Goal: Navigation & Orientation: Find specific page/section

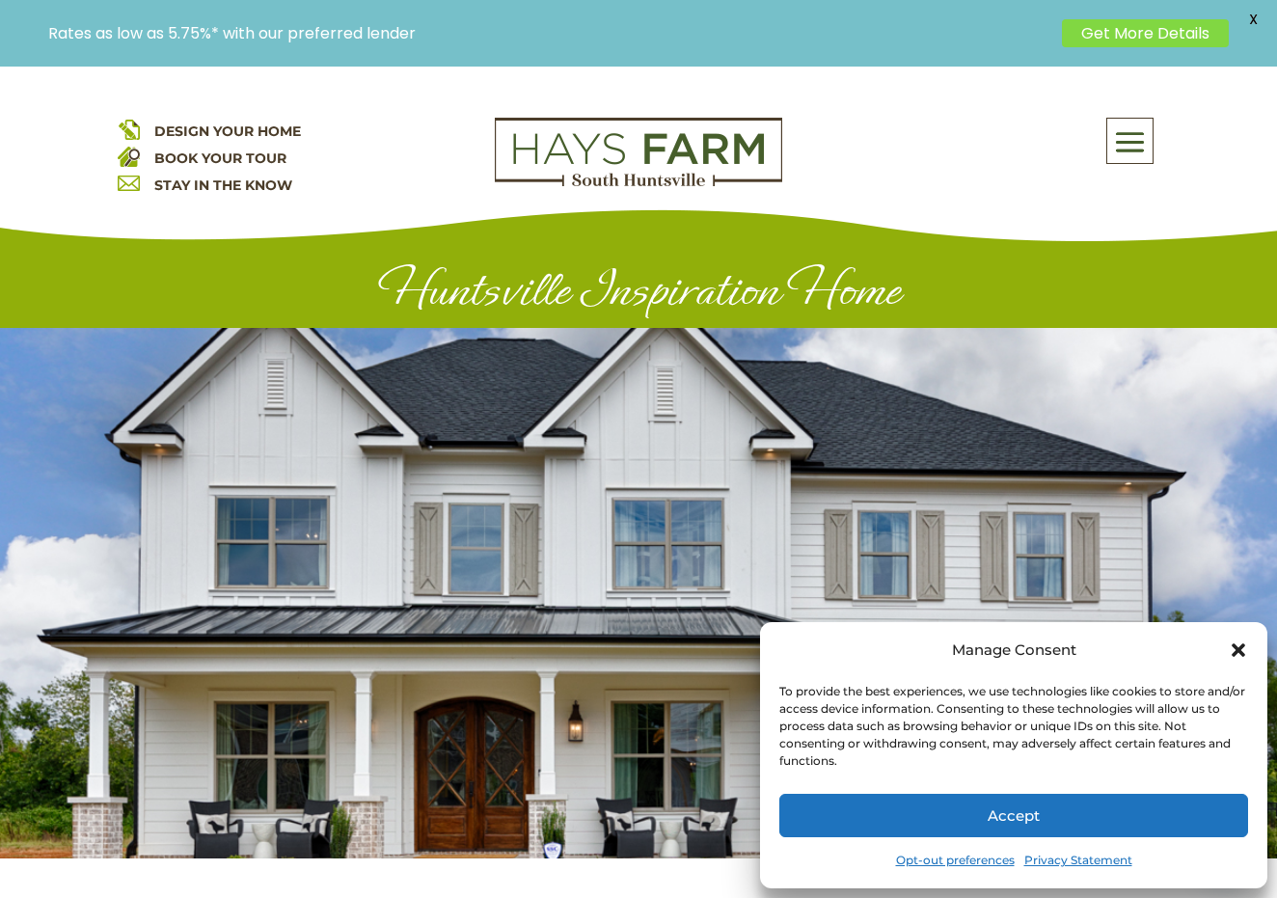
click at [1240, 646] on icon "Close dialog" at bounding box center [1238, 650] width 19 height 19
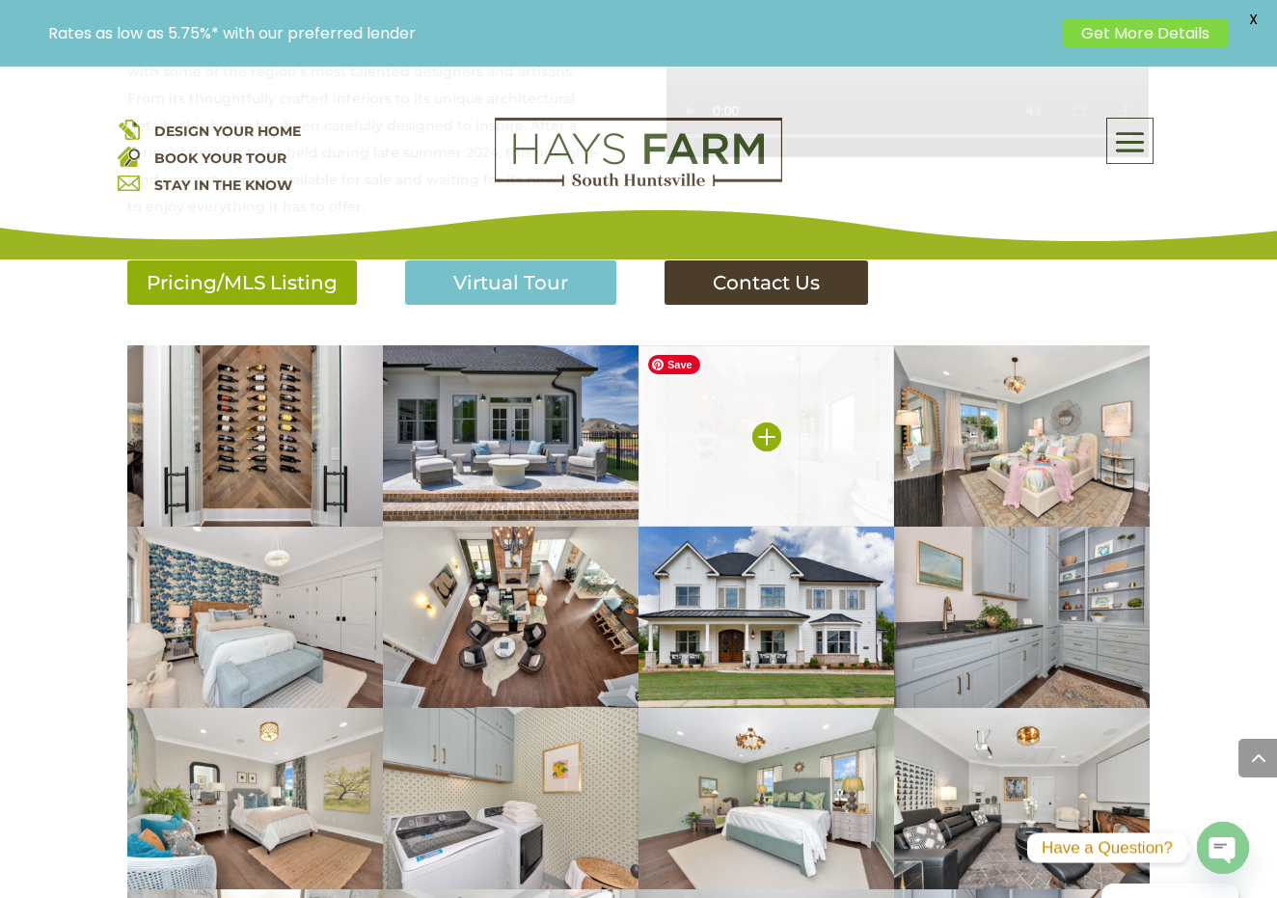
scroll to position [1031, 0]
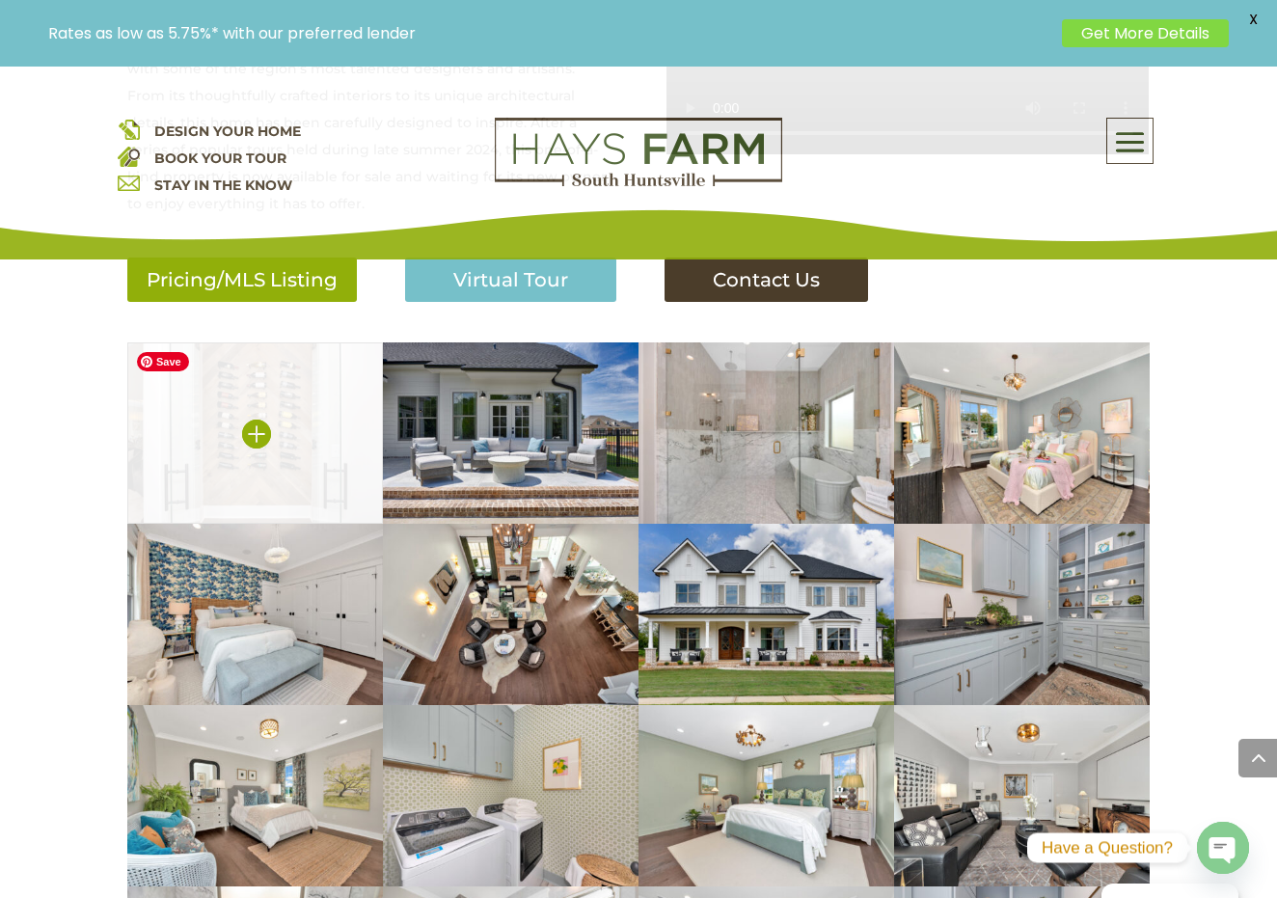
click at [333, 432] on img at bounding box center [255, 433] width 256 height 181
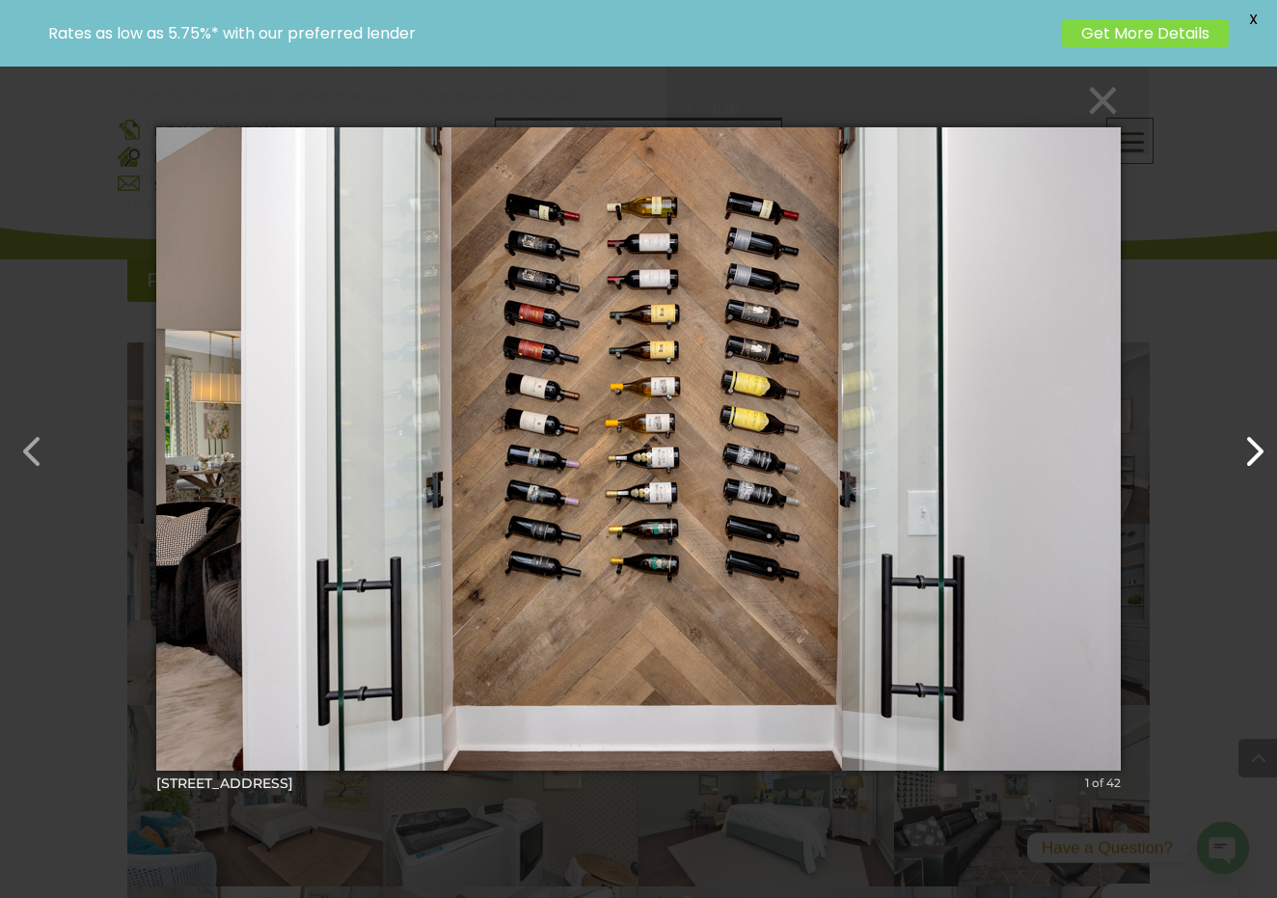
click at [1249, 452] on button "button" at bounding box center [1244, 442] width 46 height 46
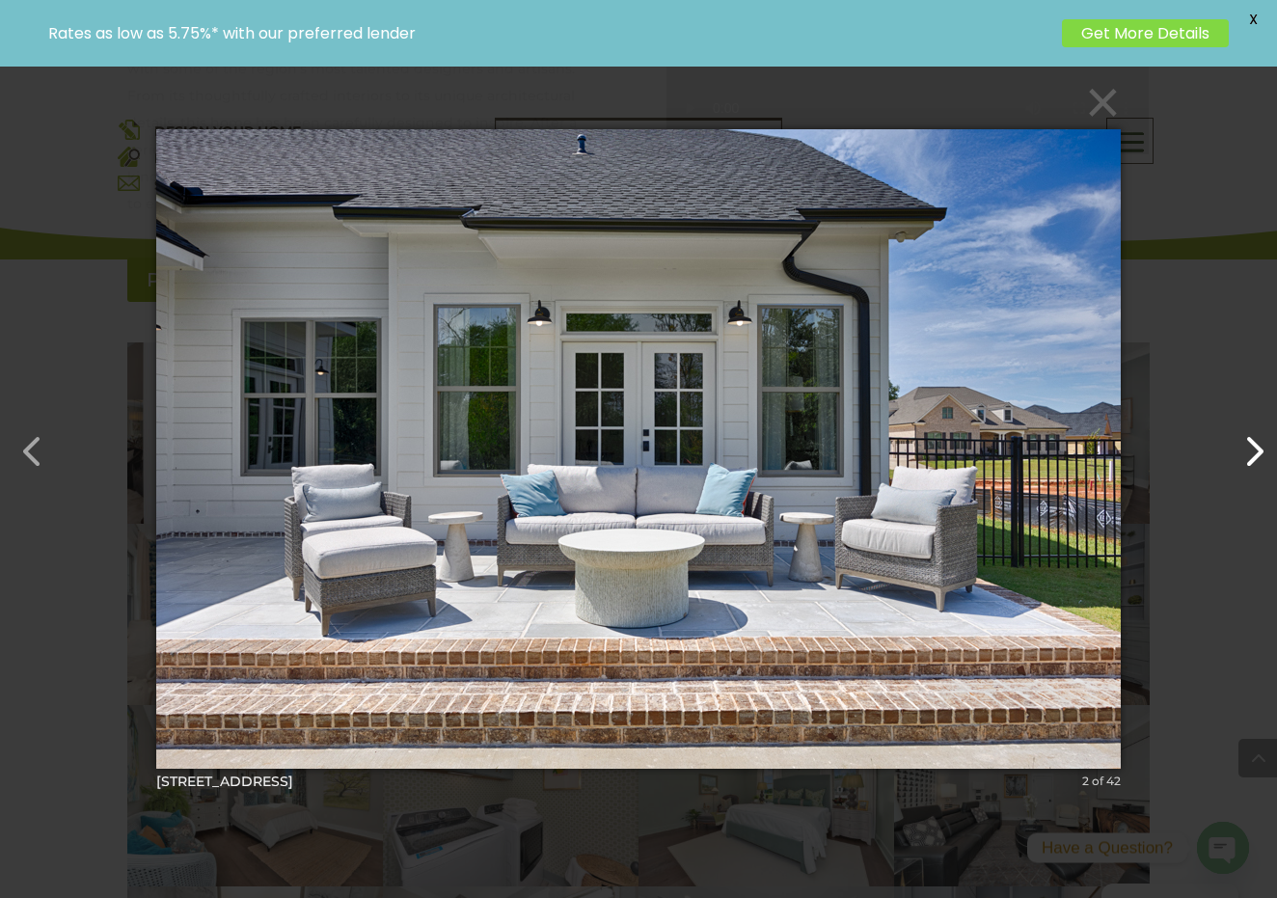
click at [1249, 452] on button "button" at bounding box center [1244, 442] width 46 height 46
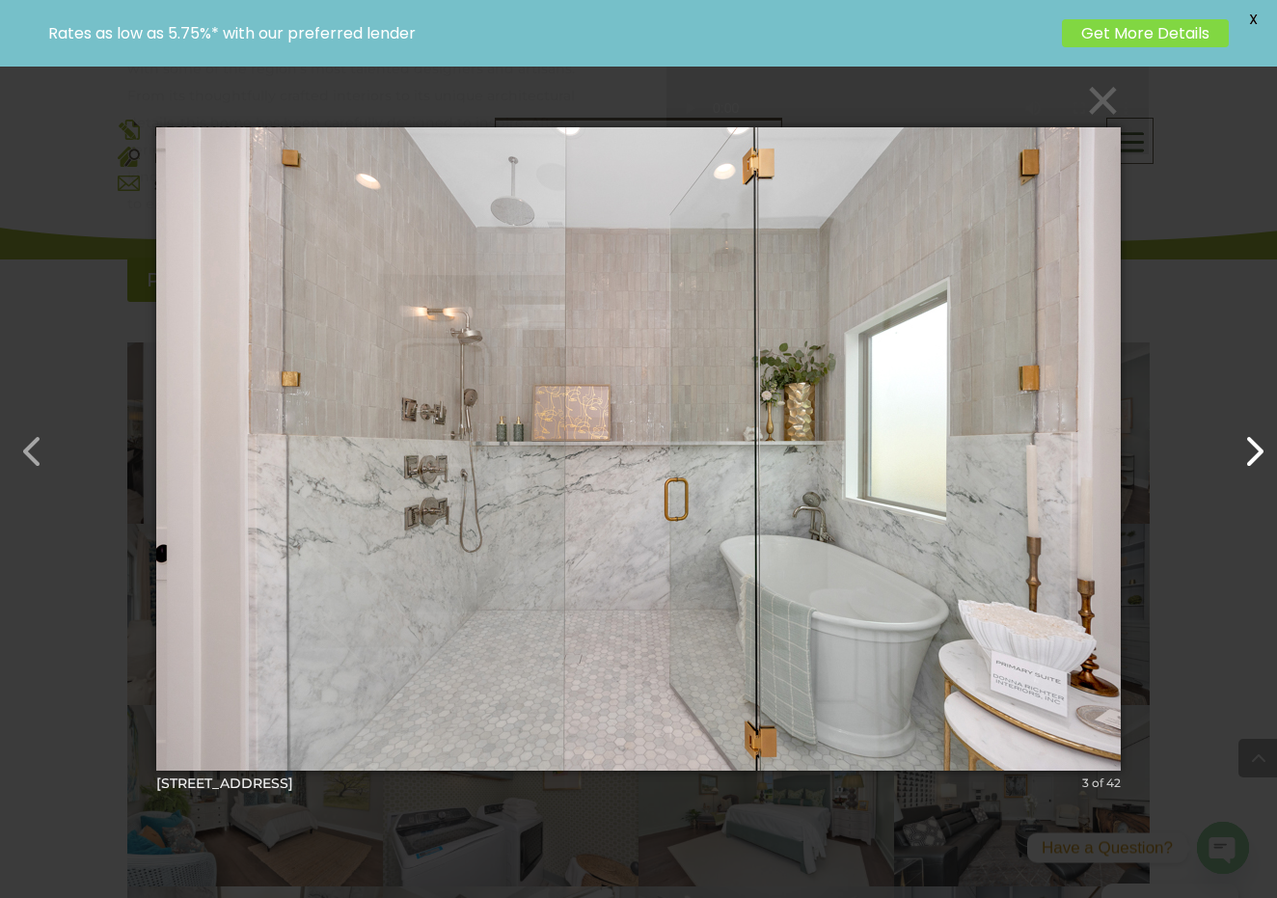
click at [1249, 452] on button "button" at bounding box center [1244, 442] width 46 height 46
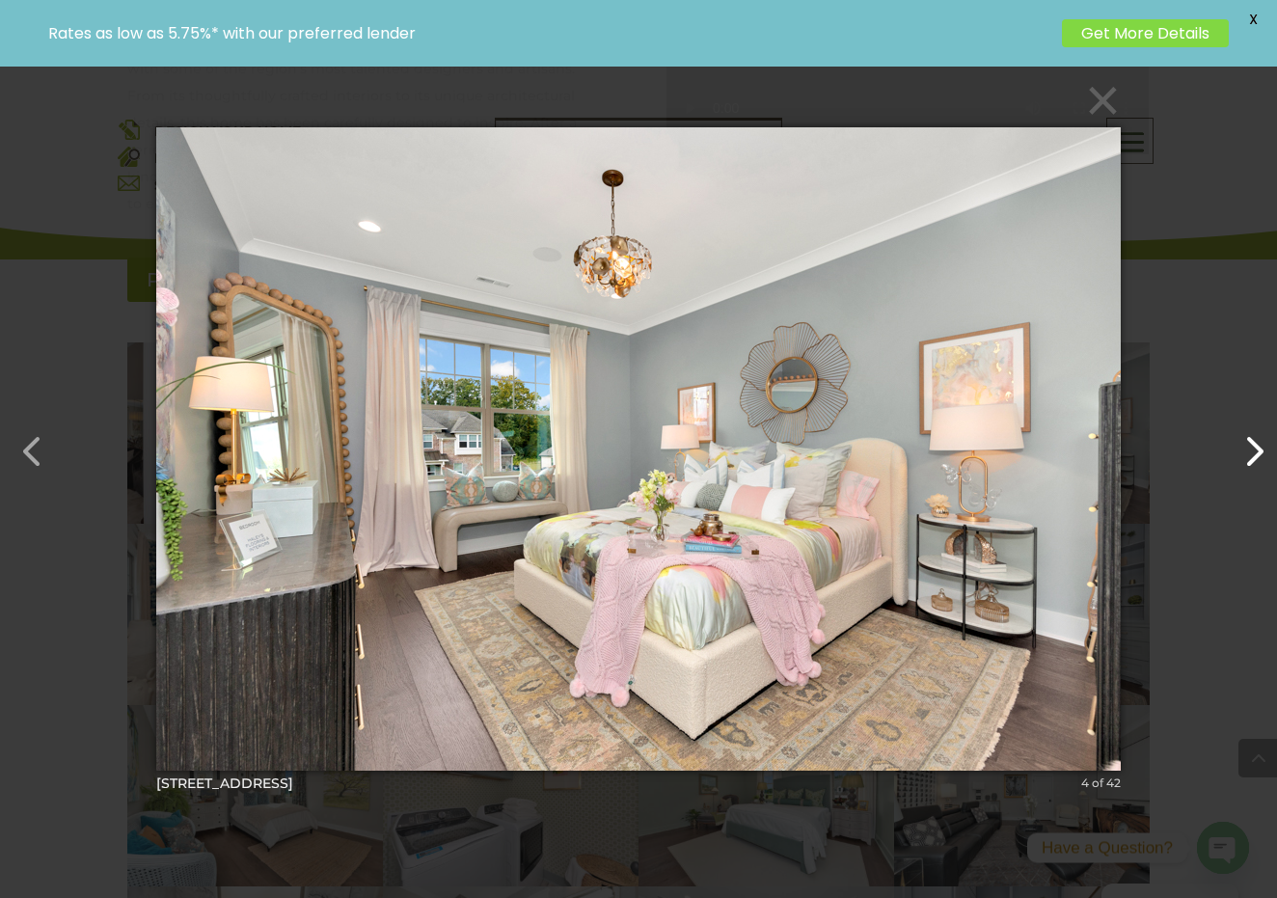
click at [1249, 452] on button "button" at bounding box center [1244, 442] width 46 height 46
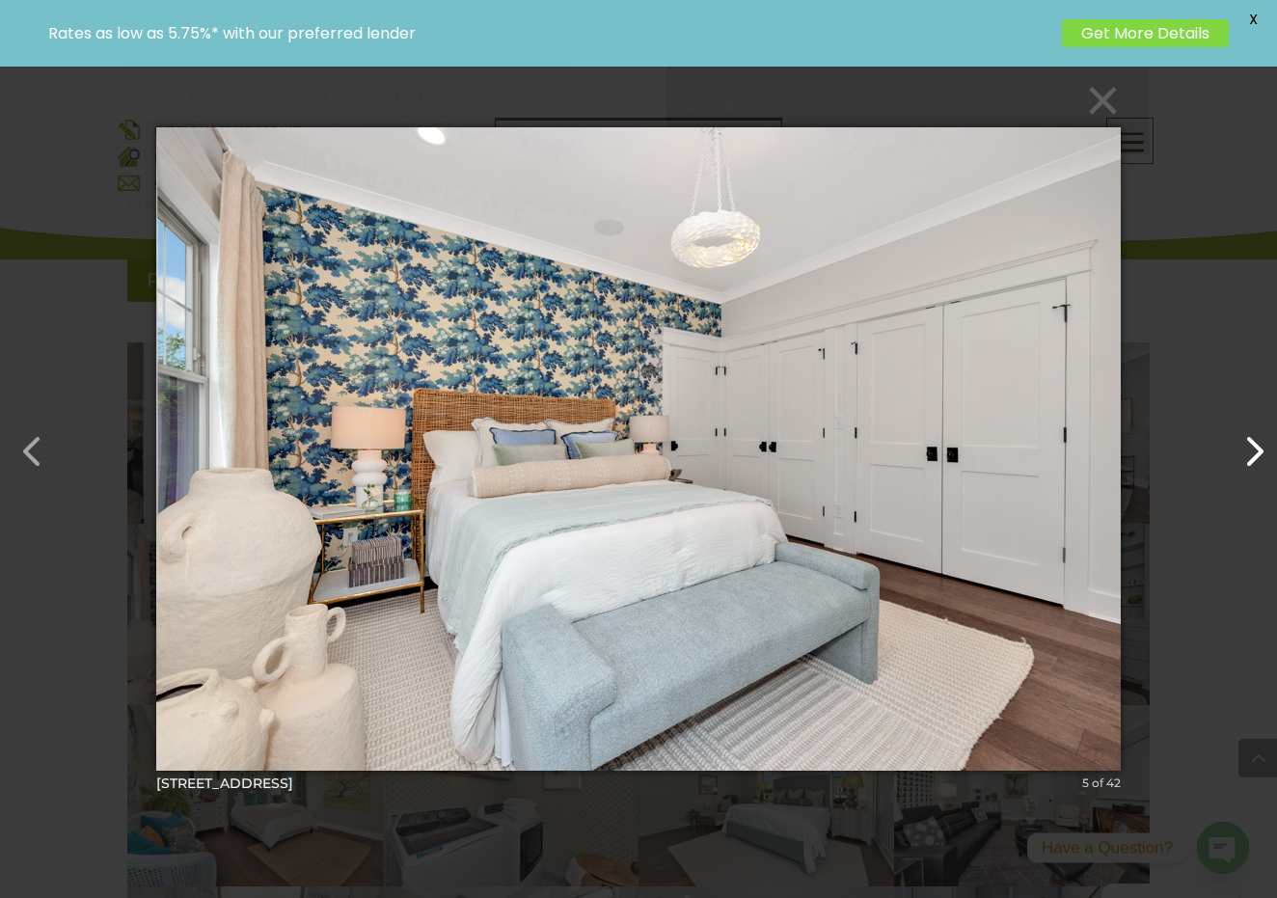
click at [1249, 452] on button "button" at bounding box center [1244, 442] width 46 height 46
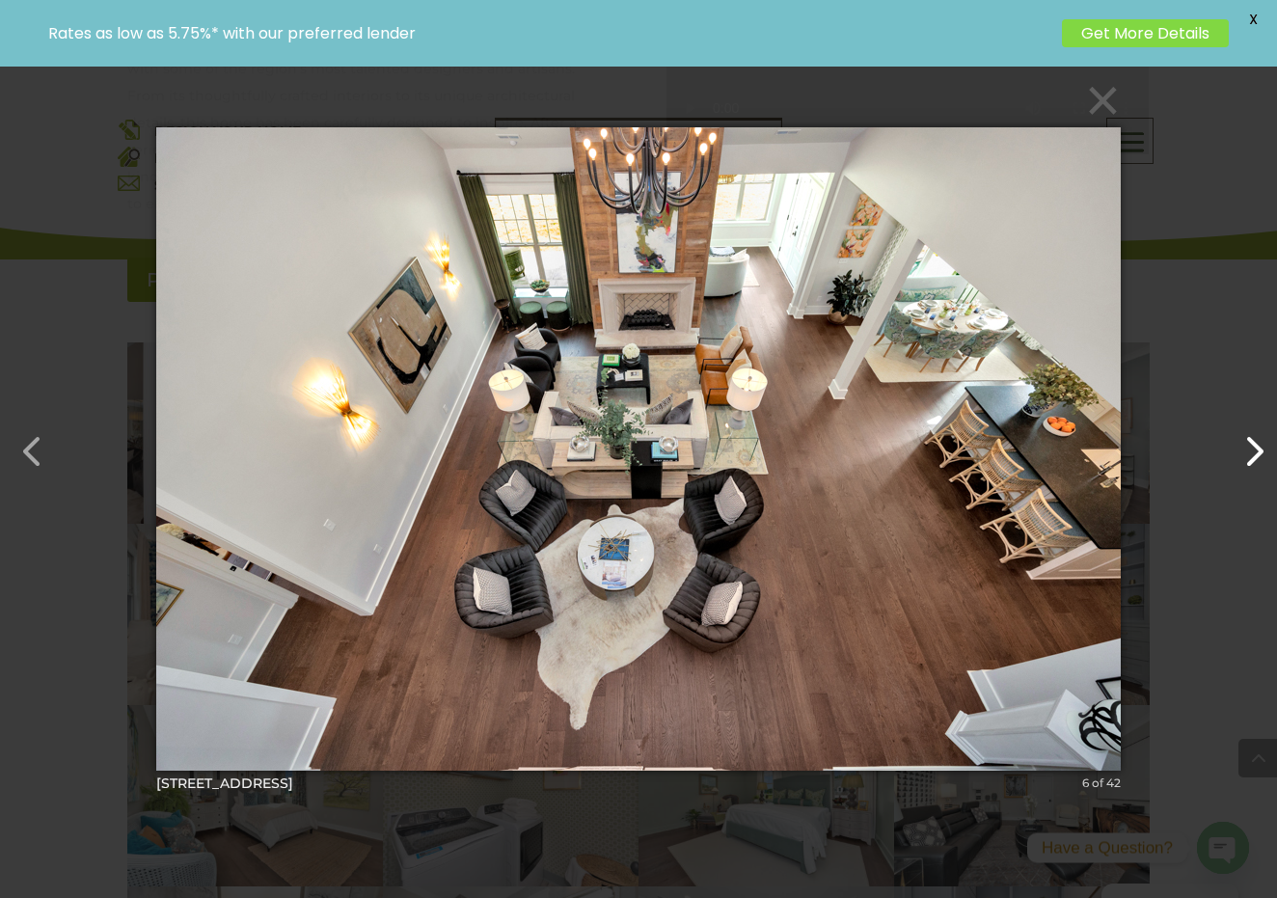
click at [1249, 452] on button "button" at bounding box center [1244, 442] width 46 height 46
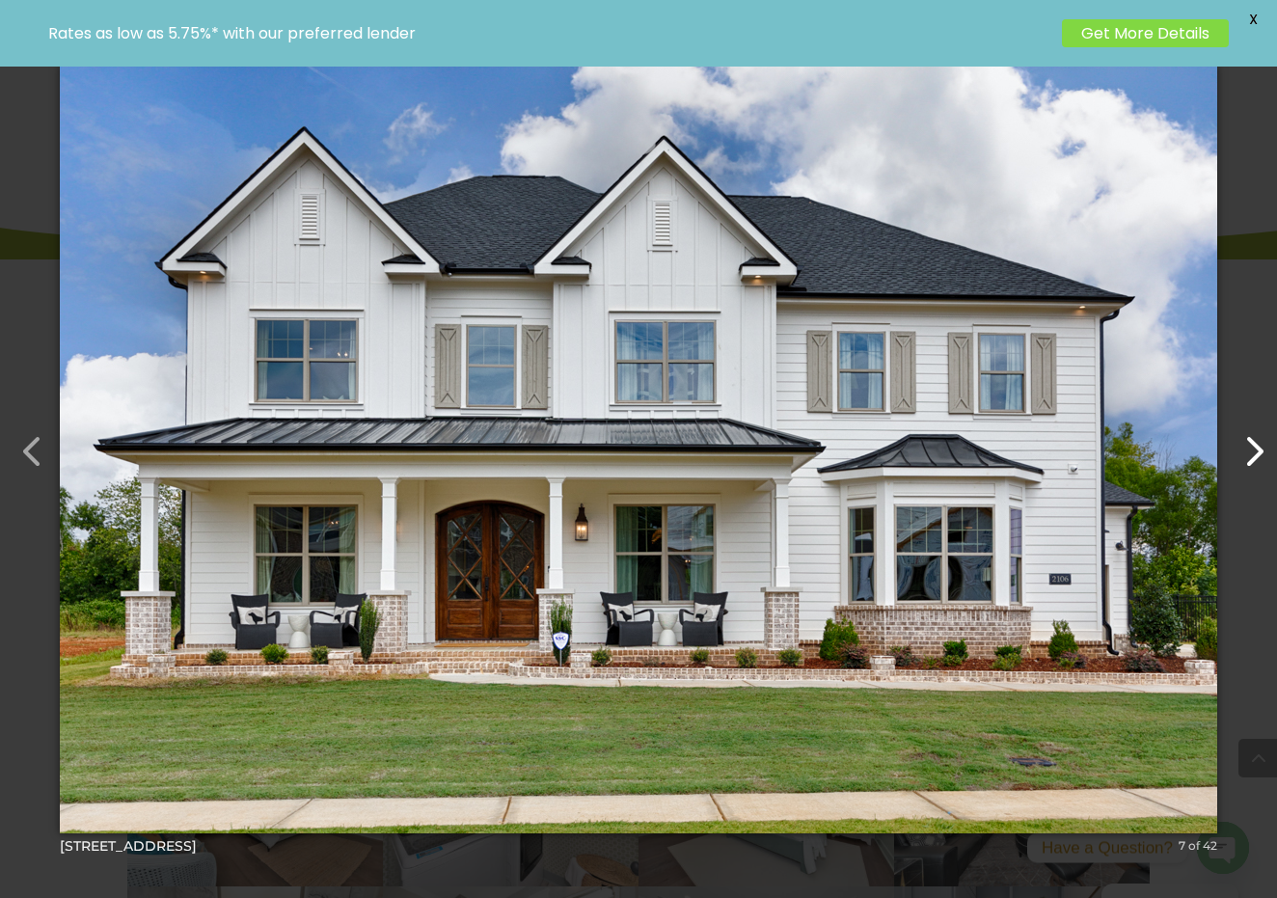
click at [1249, 452] on button "button" at bounding box center [1244, 442] width 46 height 46
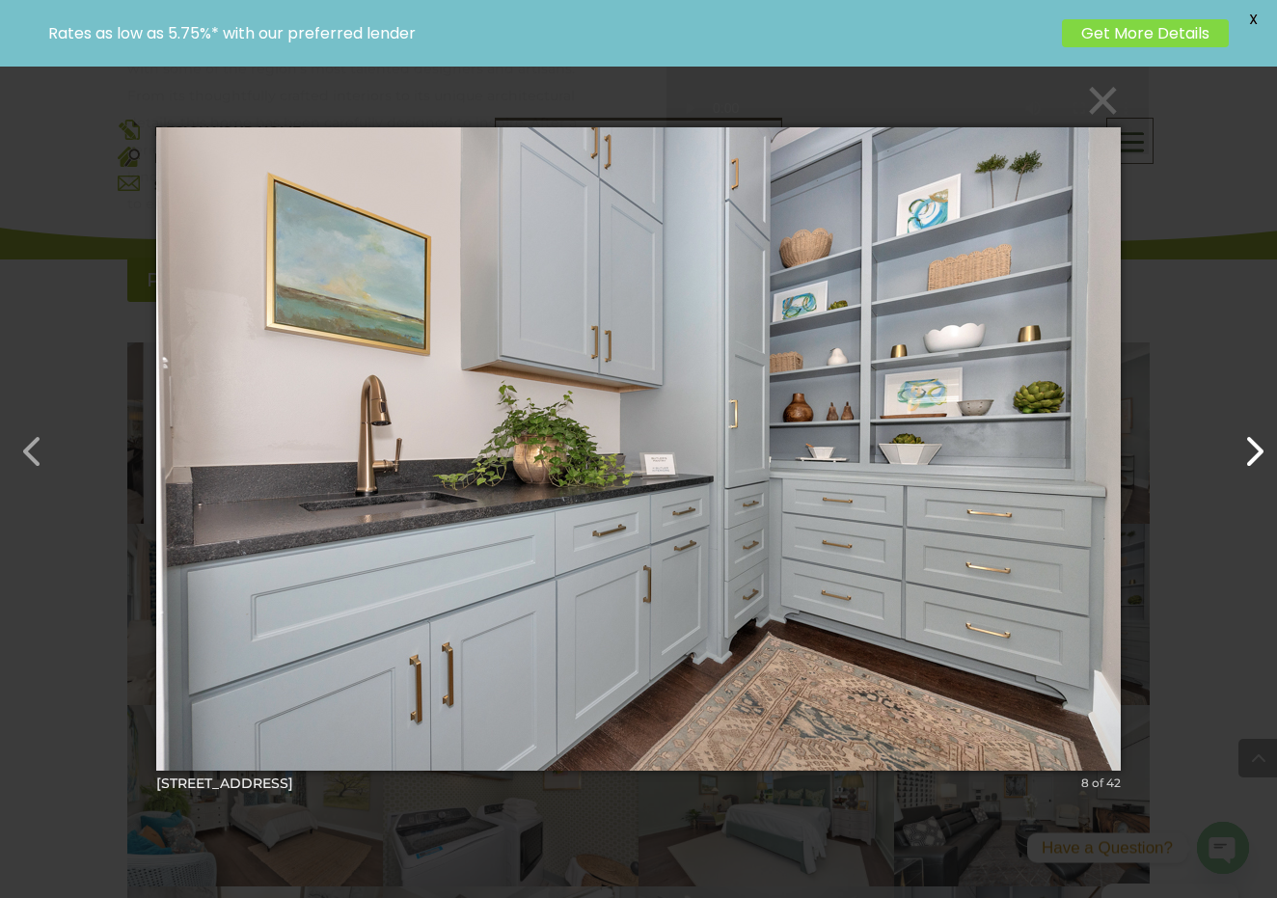
click at [1249, 452] on button "button" at bounding box center [1244, 442] width 46 height 46
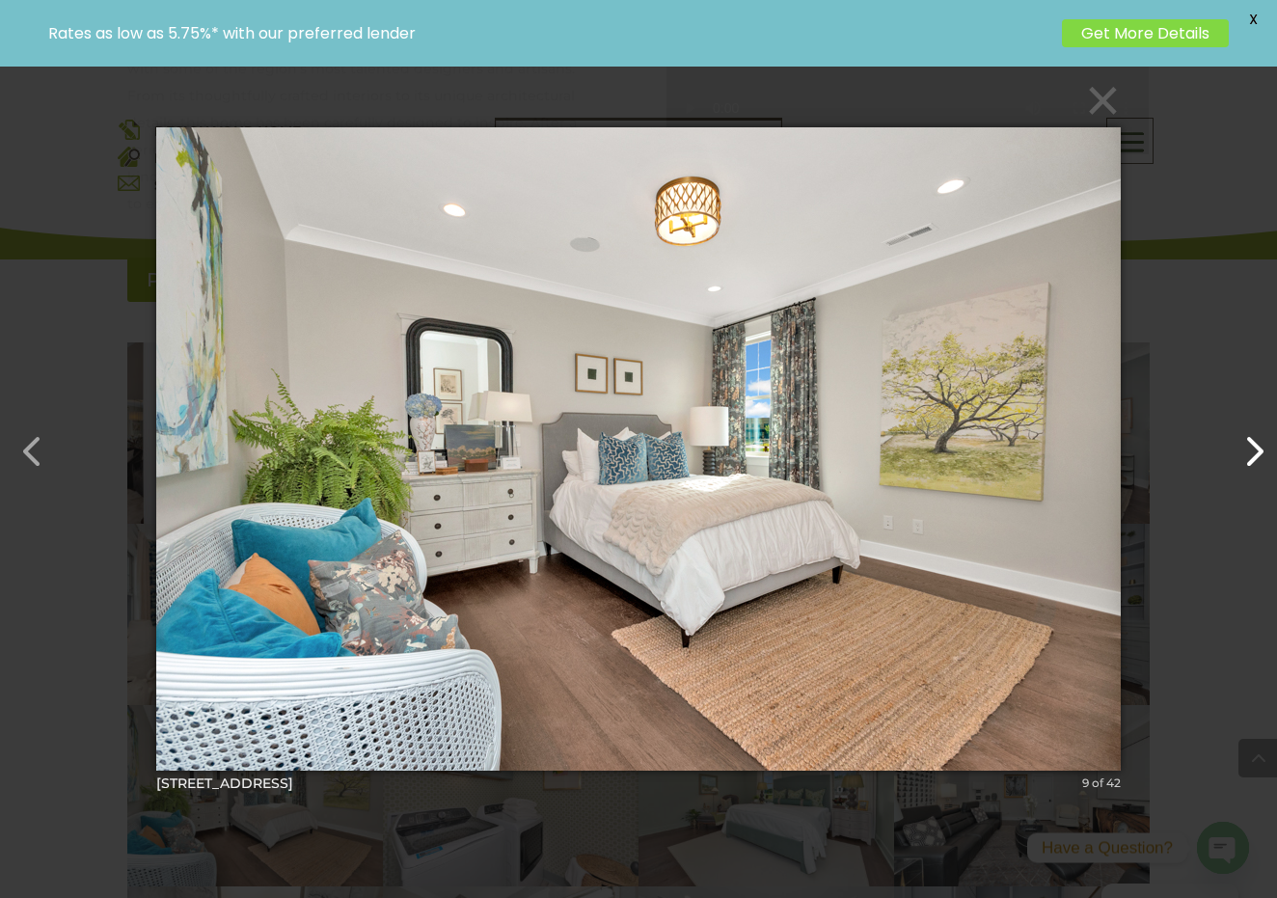
click at [1249, 452] on button "button" at bounding box center [1244, 442] width 46 height 46
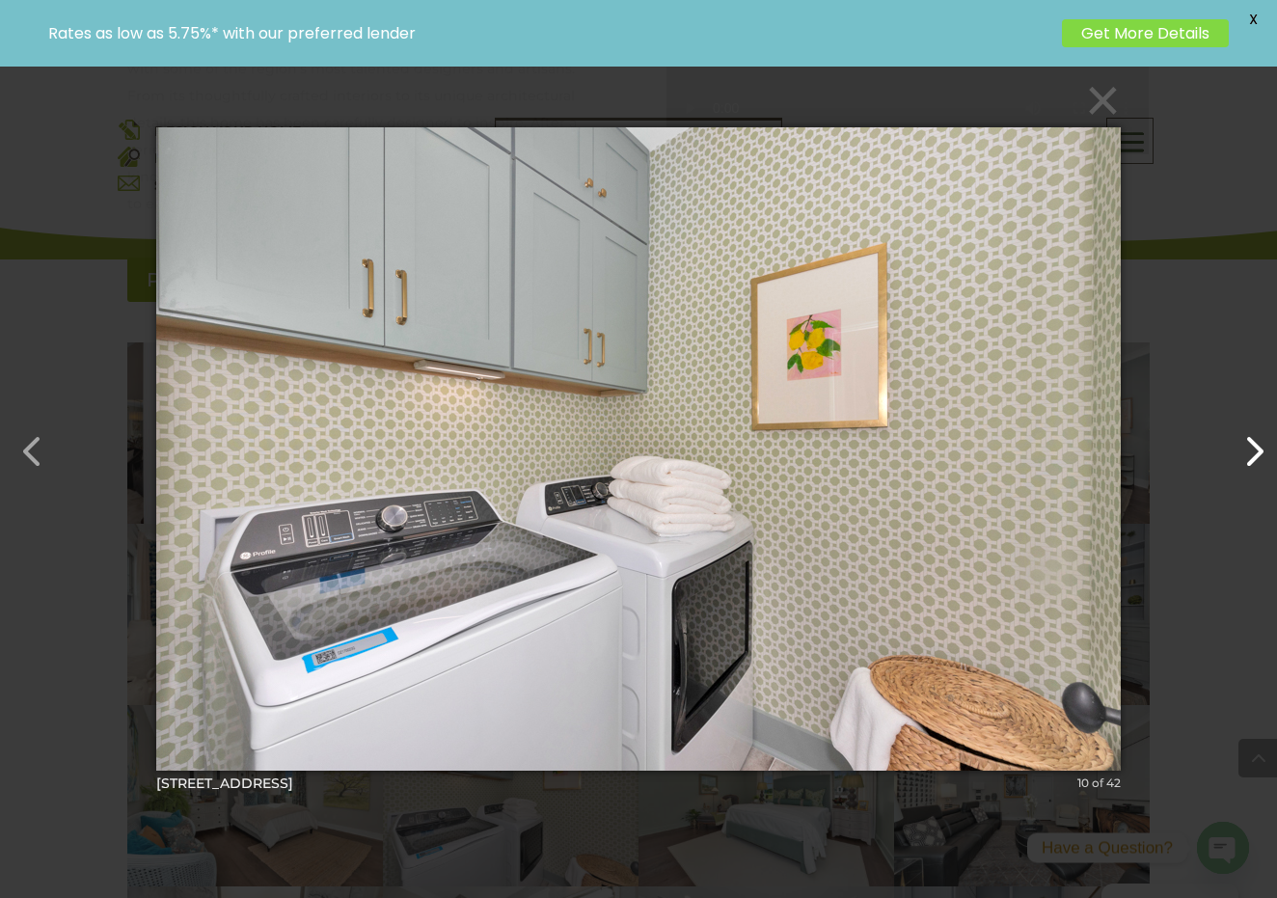
click at [1249, 452] on button "button" at bounding box center [1244, 442] width 46 height 46
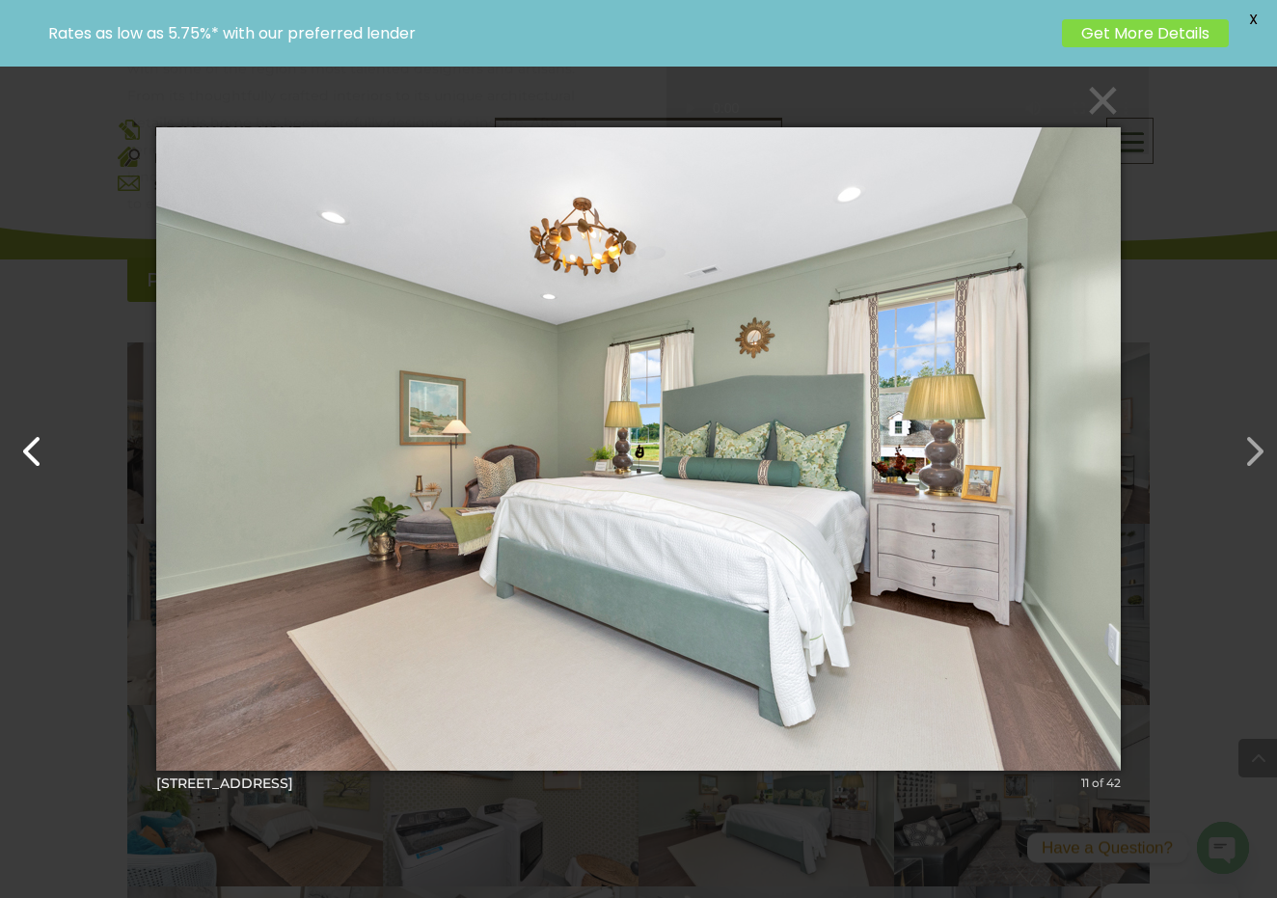
click at [31, 452] on button "button" at bounding box center [23, 442] width 46 height 46
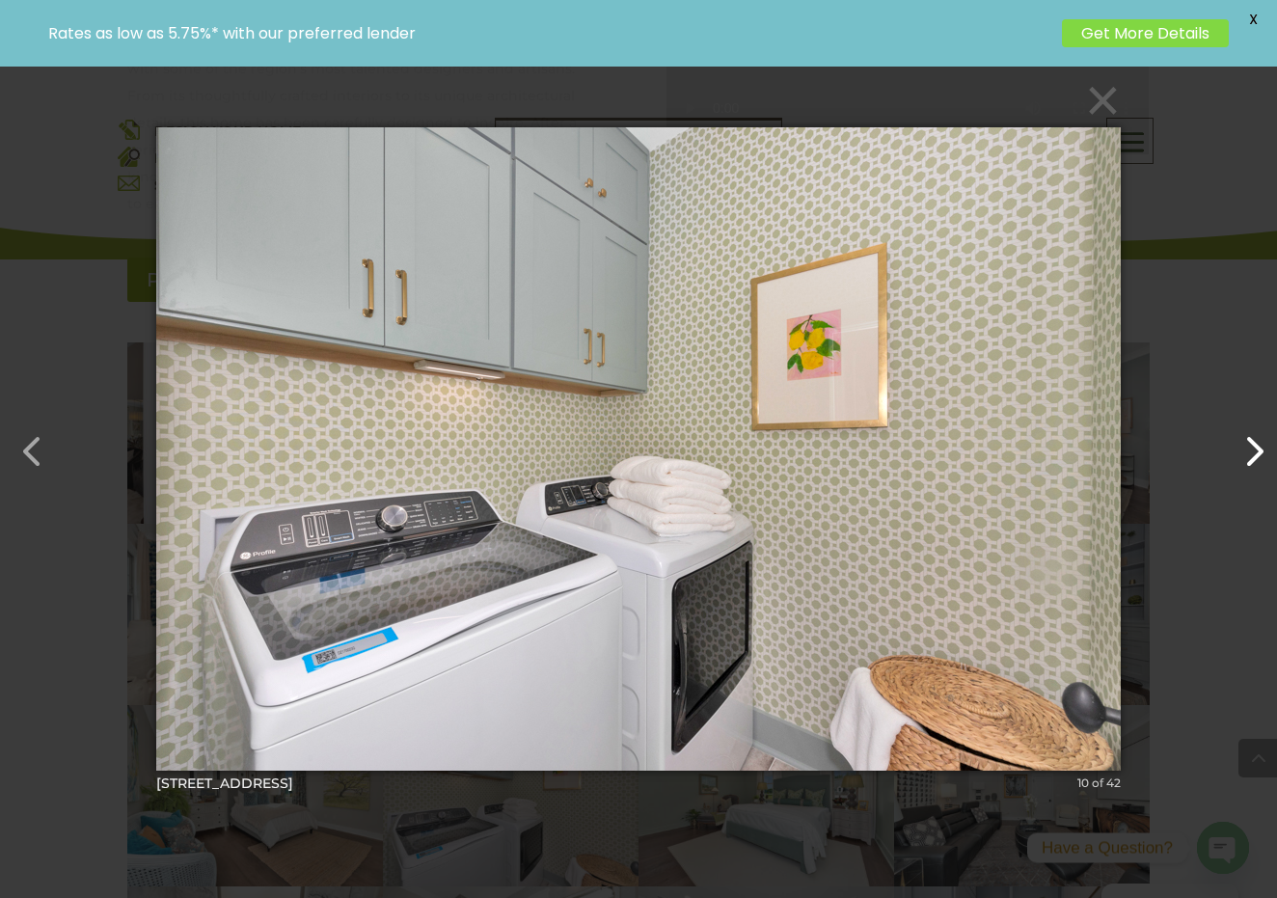
click at [1257, 453] on button "button" at bounding box center [1244, 442] width 46 height 46
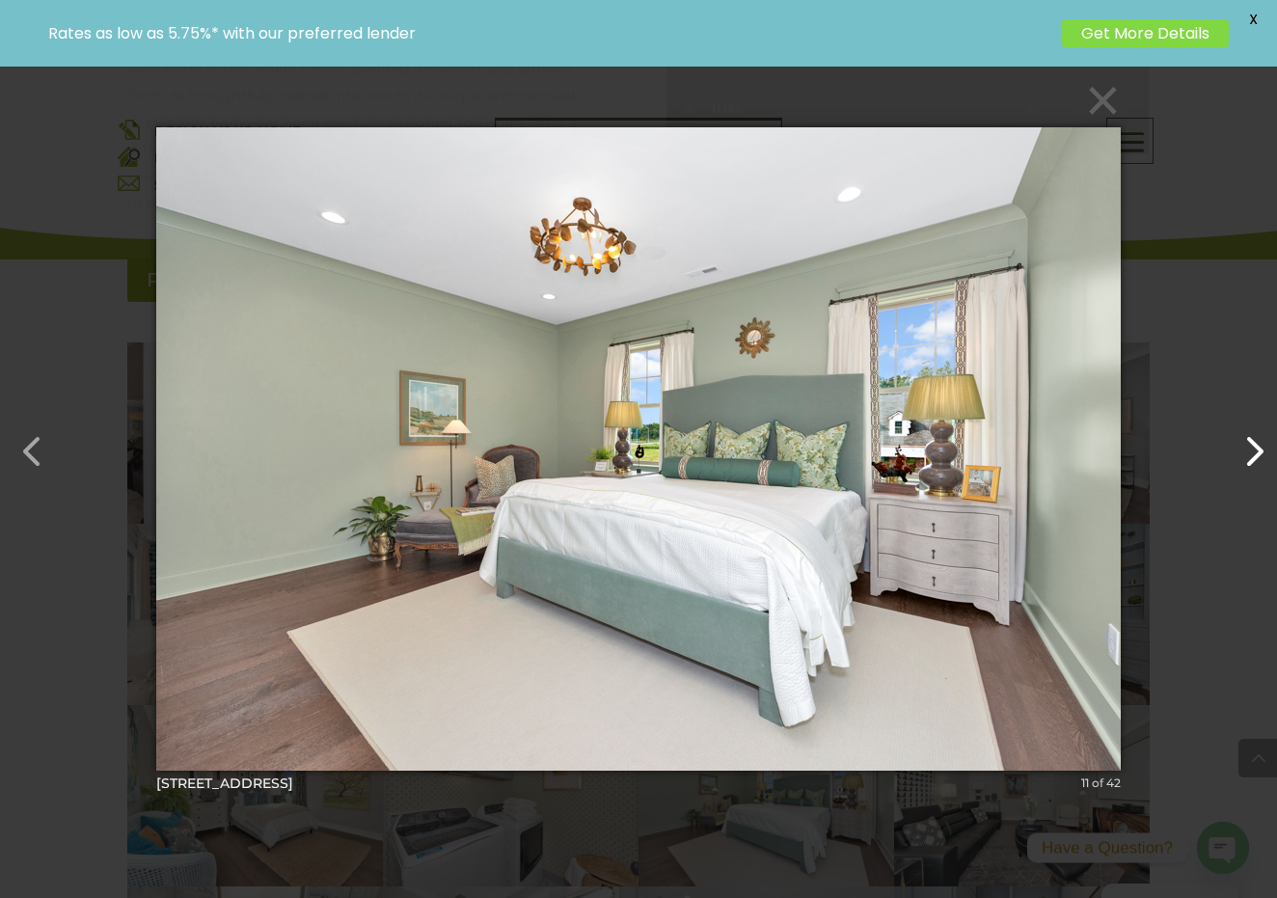
click at [1256, 453] on button "button" at bounding box center [1244, 442] width 46 height 46
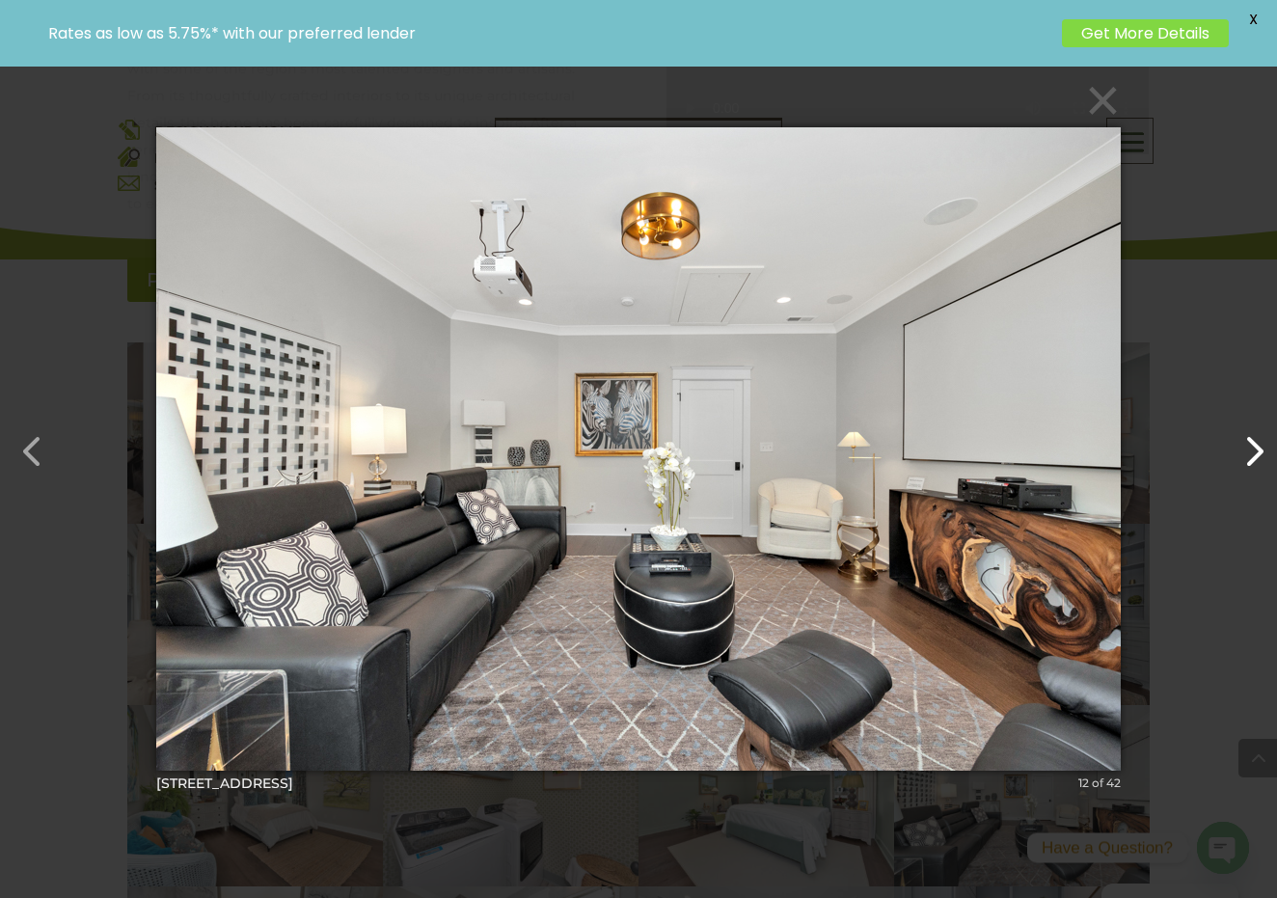
click at [1256, 453] on button "button" at bounding box center [1244, 442] width 46 height 46
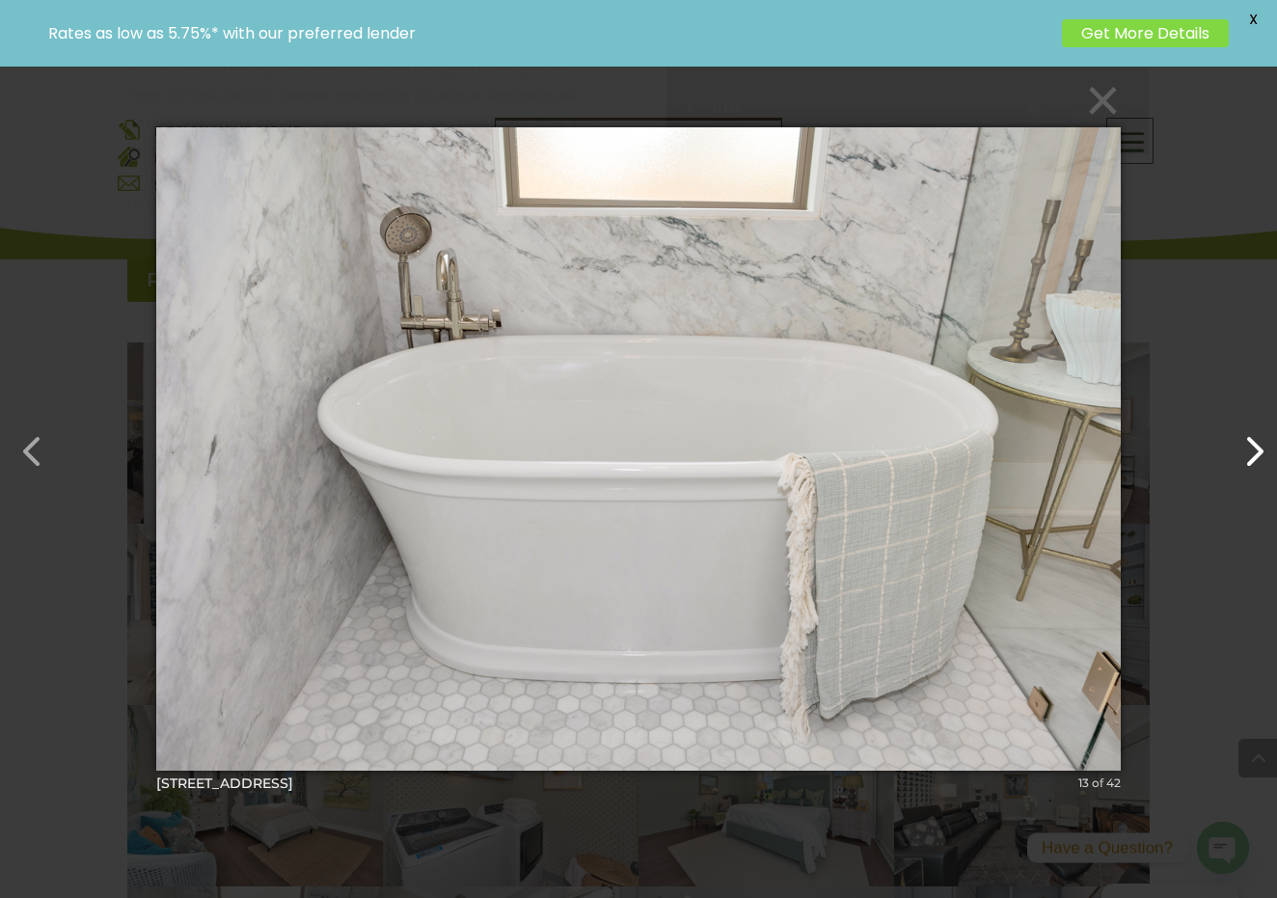
click at [1253, 453] on button "button" at bounding box center [1244, 442] width 46 height 46
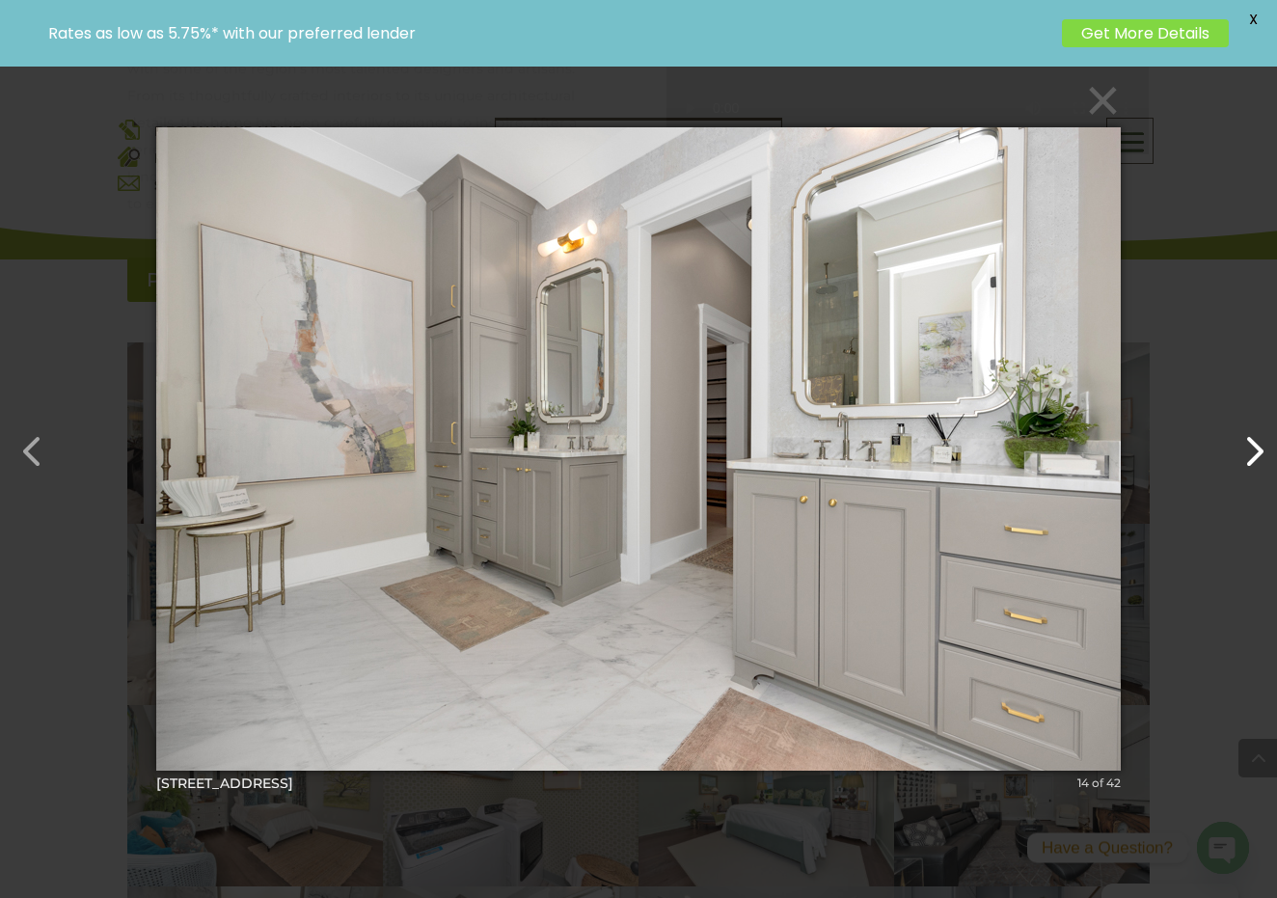
click at [1253, 453] on button "button" at bounding box center [1244, 442] width 46 height 46
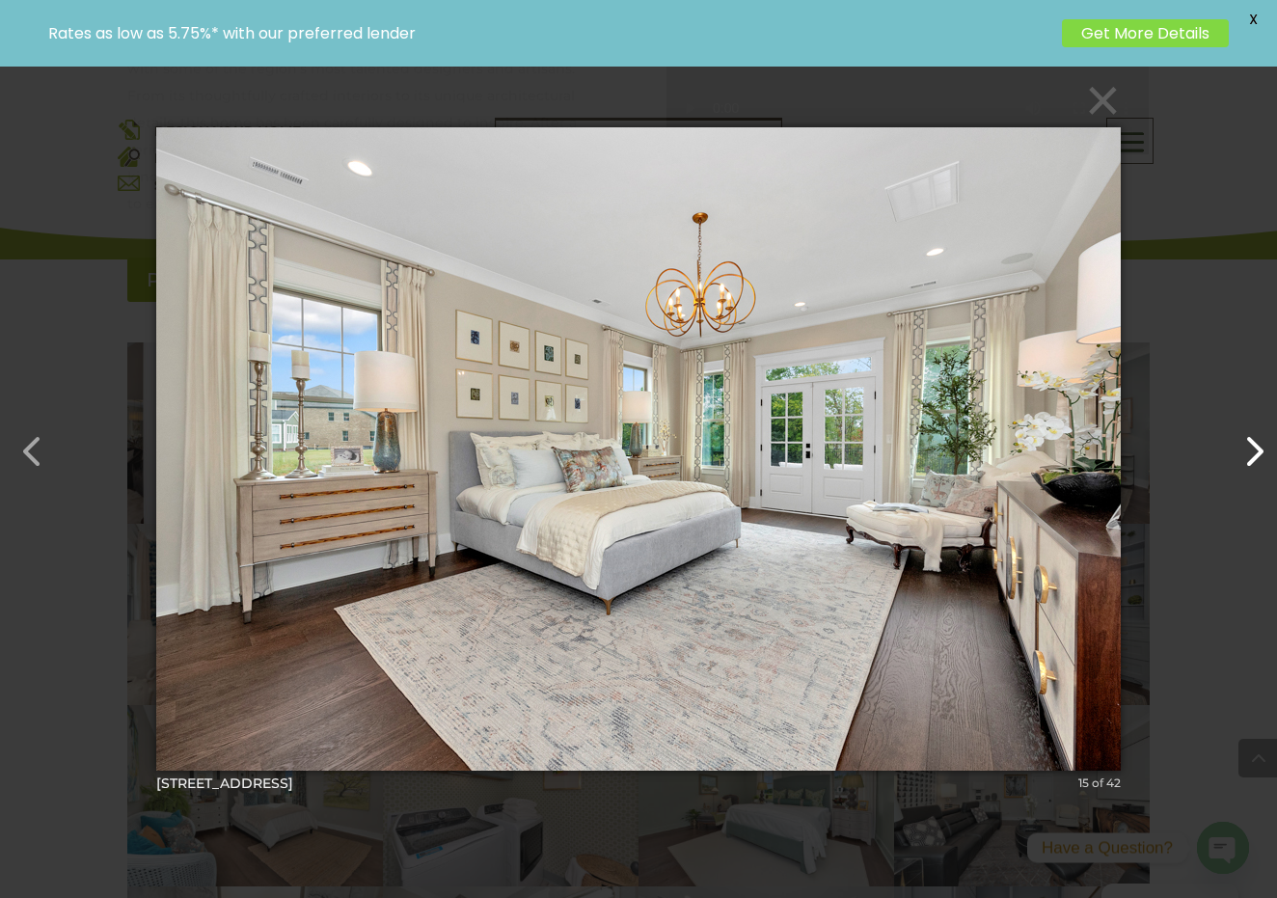
click at [1249, 452] on button "button" at bounding box center [1244, 442] width 46 height 46
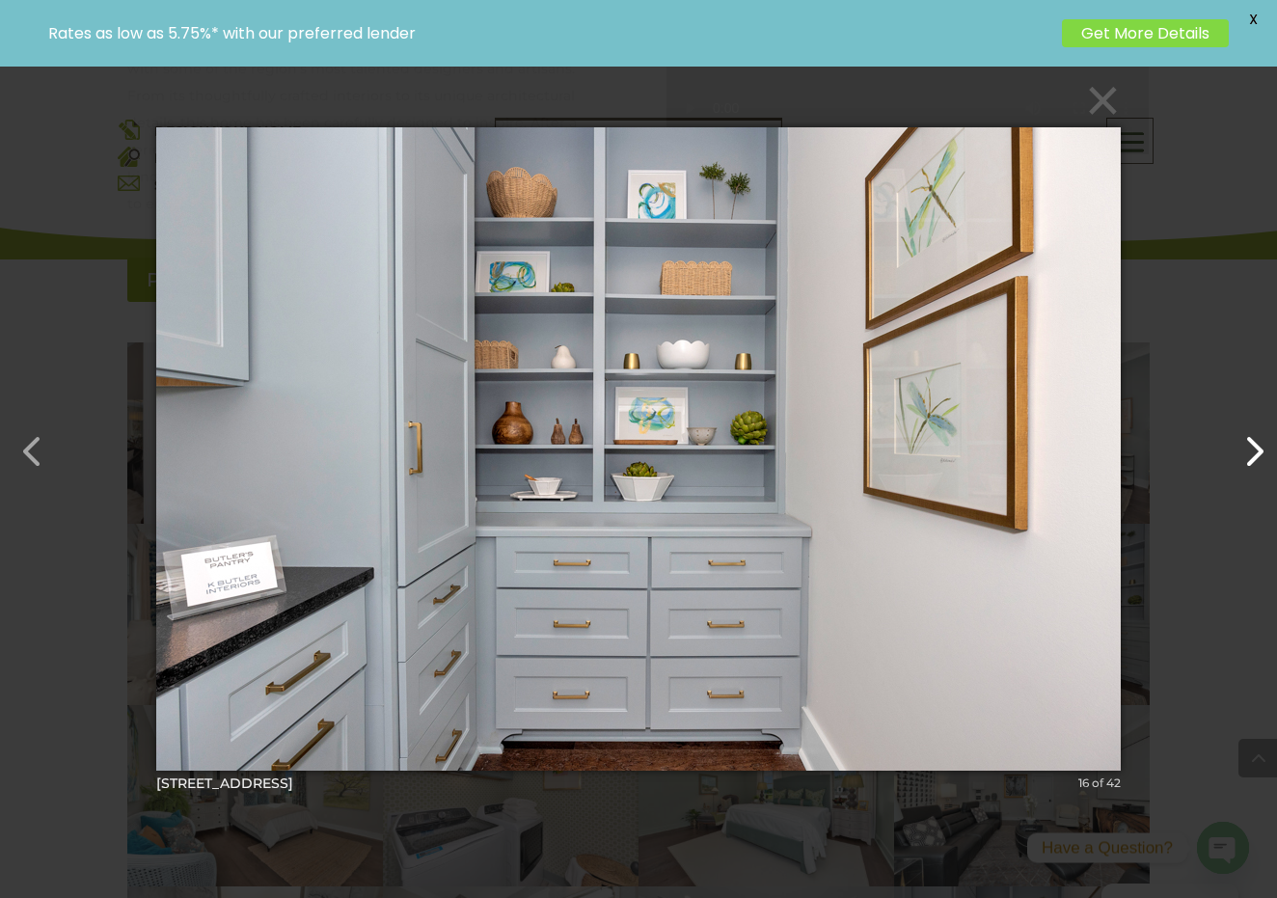
click at [1249, 452] on button "button" at bounding box center [1244, 442] width 46 height 46
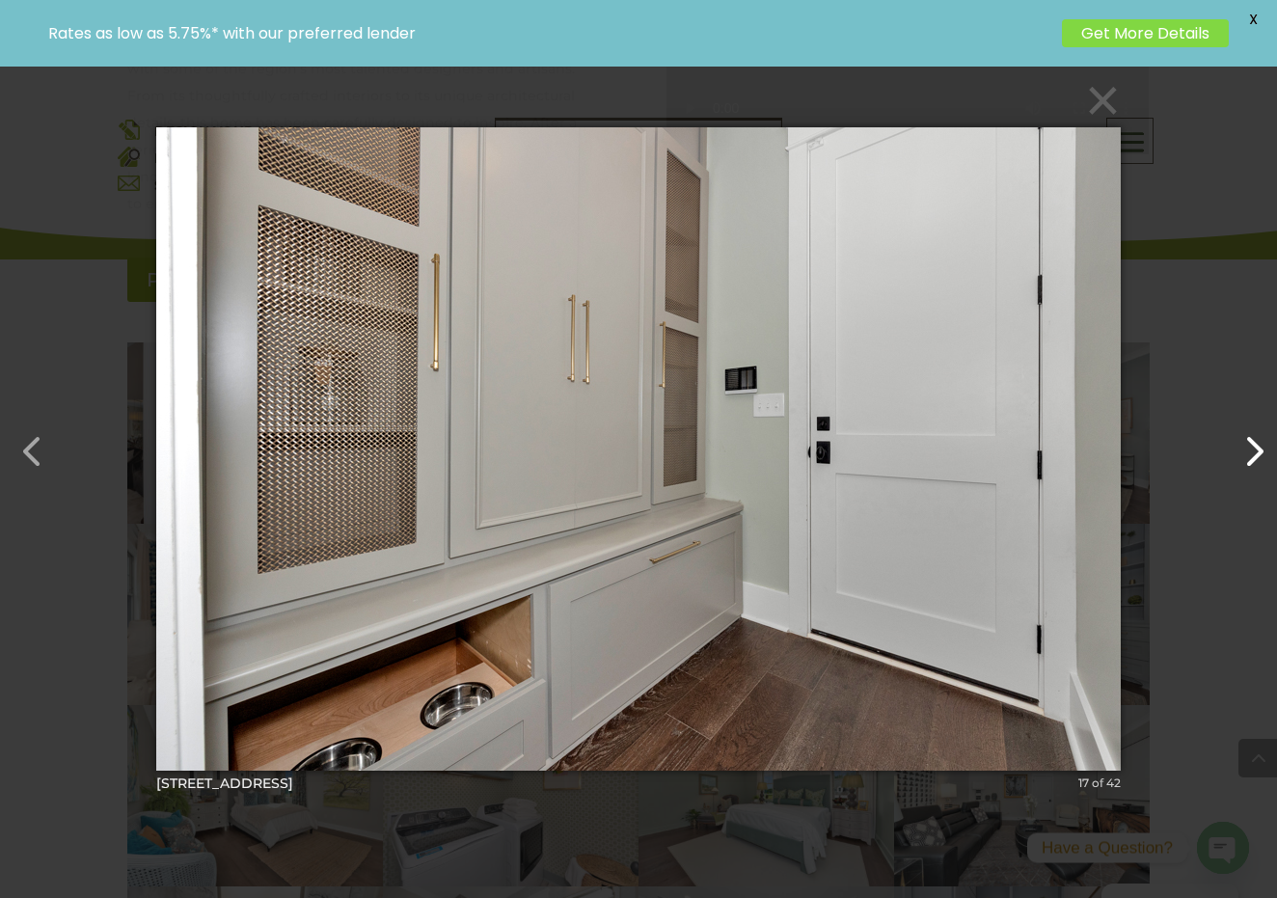
click at [1249, 452] on button "button" at bounding box center [1244, 442] width 46 height 46
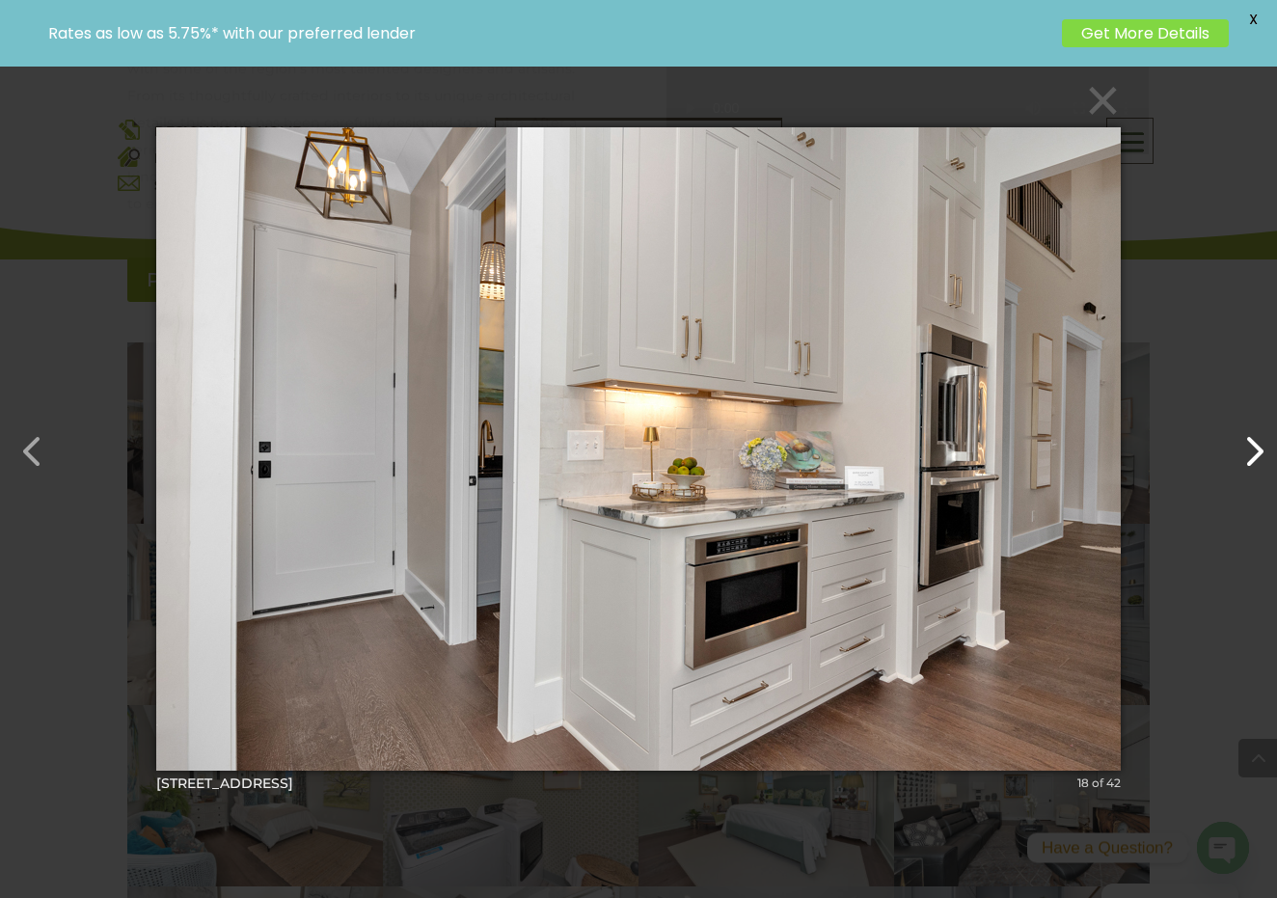
click at [1245, 451] on button "button" at bounding box center [1244, 442] width 46 height 46
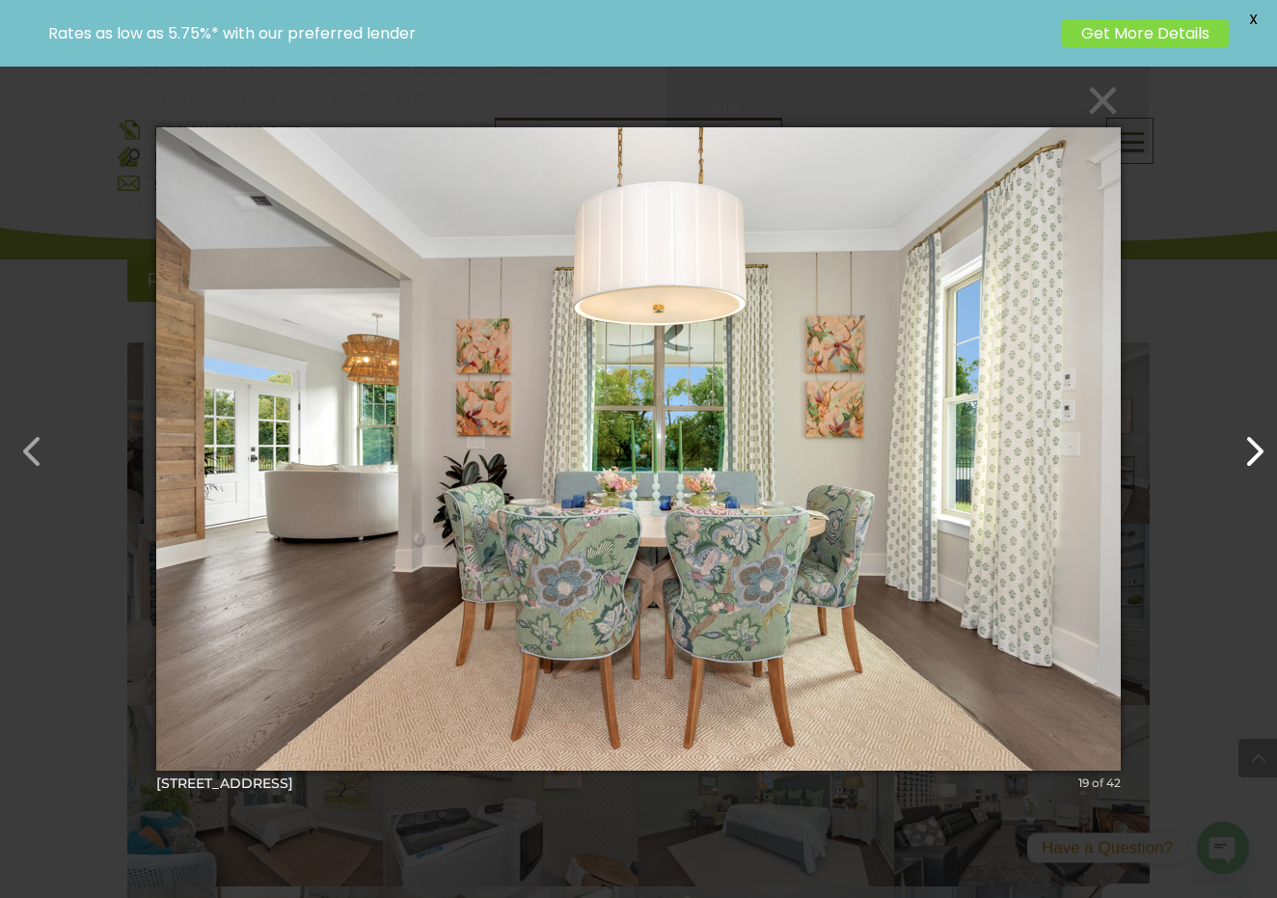
click at [1245, 451] on button "button" at bounding box center [1244, 442] width 46 height 46
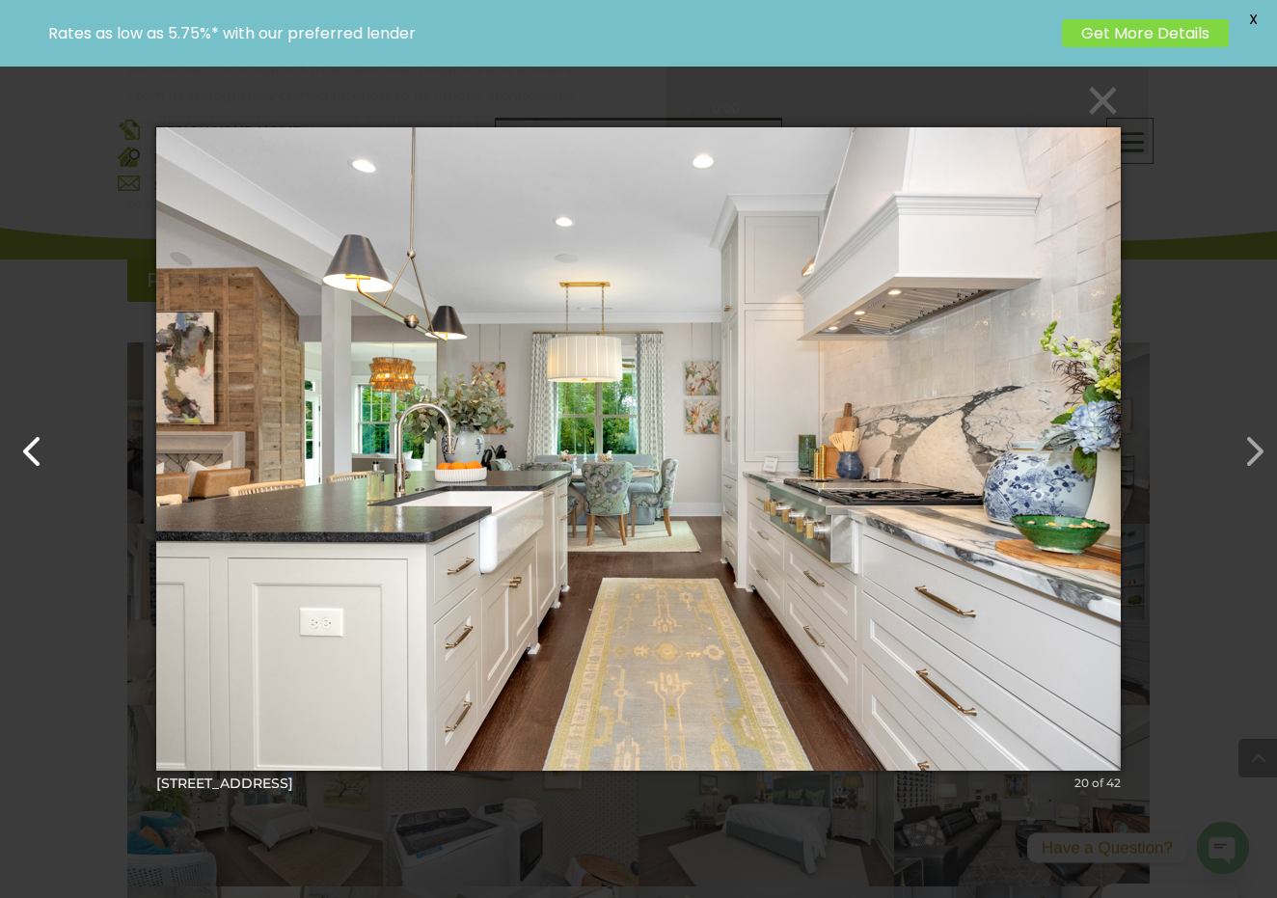
click at [31, 451] on button "button" at bounding box center [23, 442] width 46 height 46
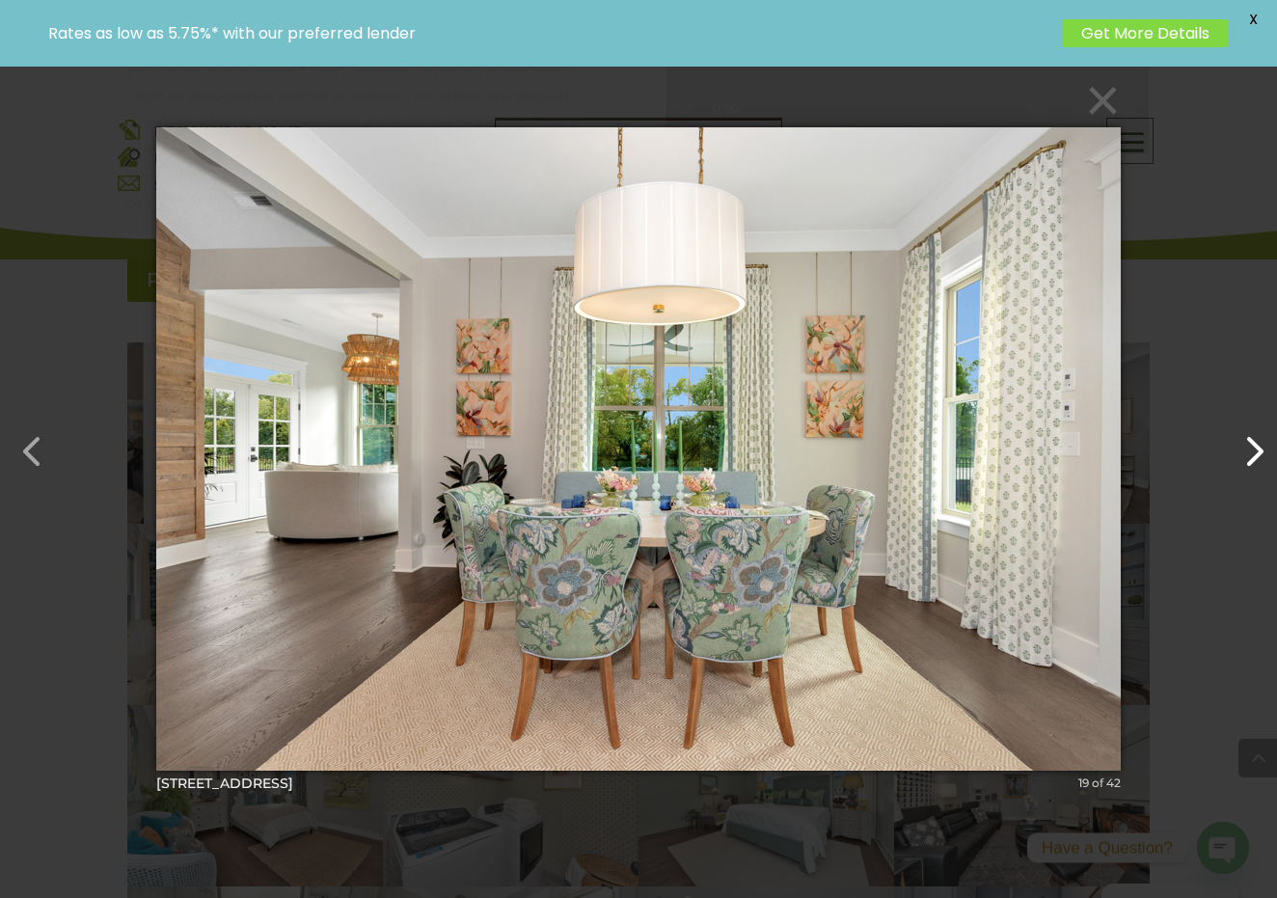
click at [1258, 447] on button "button" at bounding box center [1244, 442] width 46 height 46
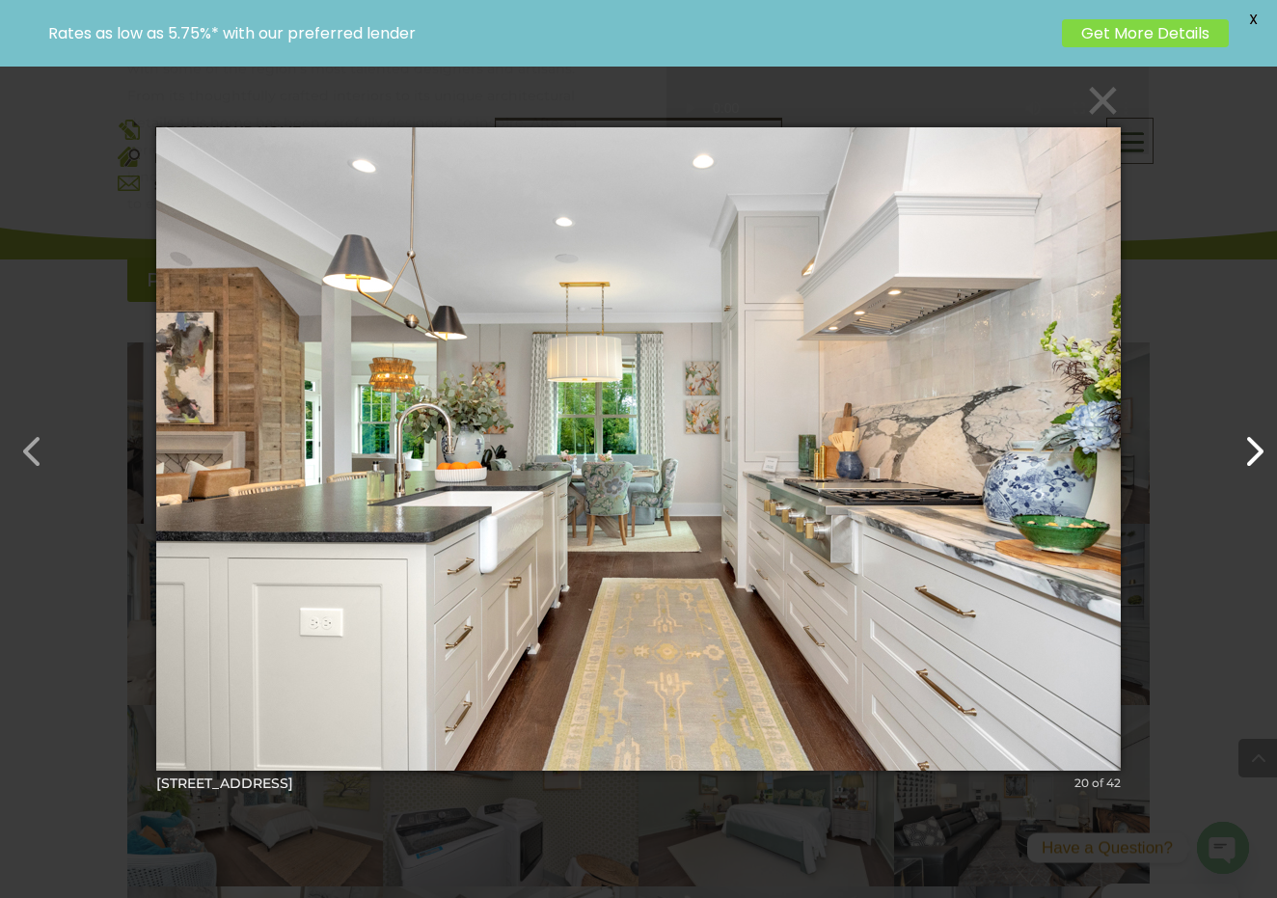
click at [1254, 447] on button "button" at bounding box center [1244, 442] width 46 height 46
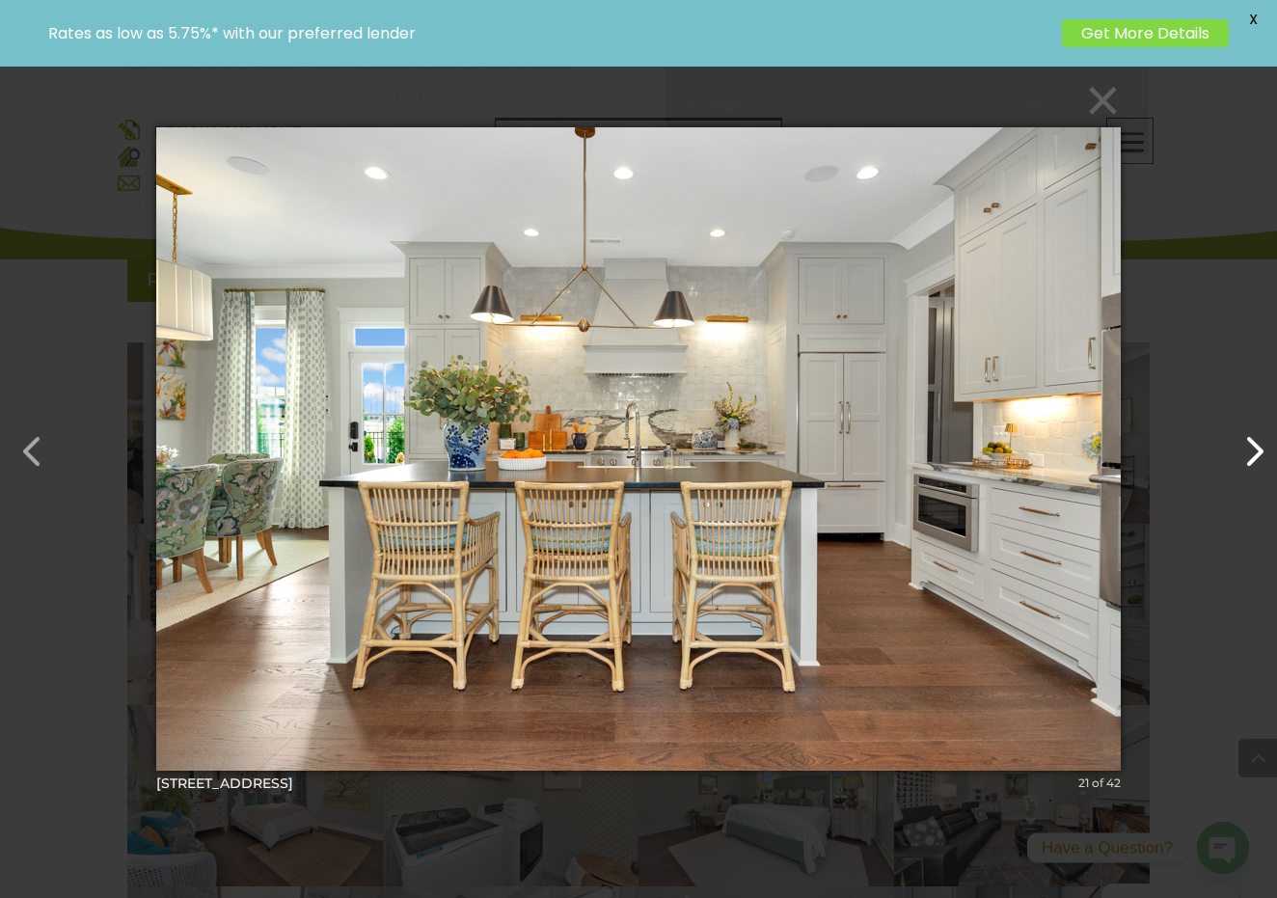
click at [1248, 447] on button "button" at bounding box center [1244, 442] width 46 height 46
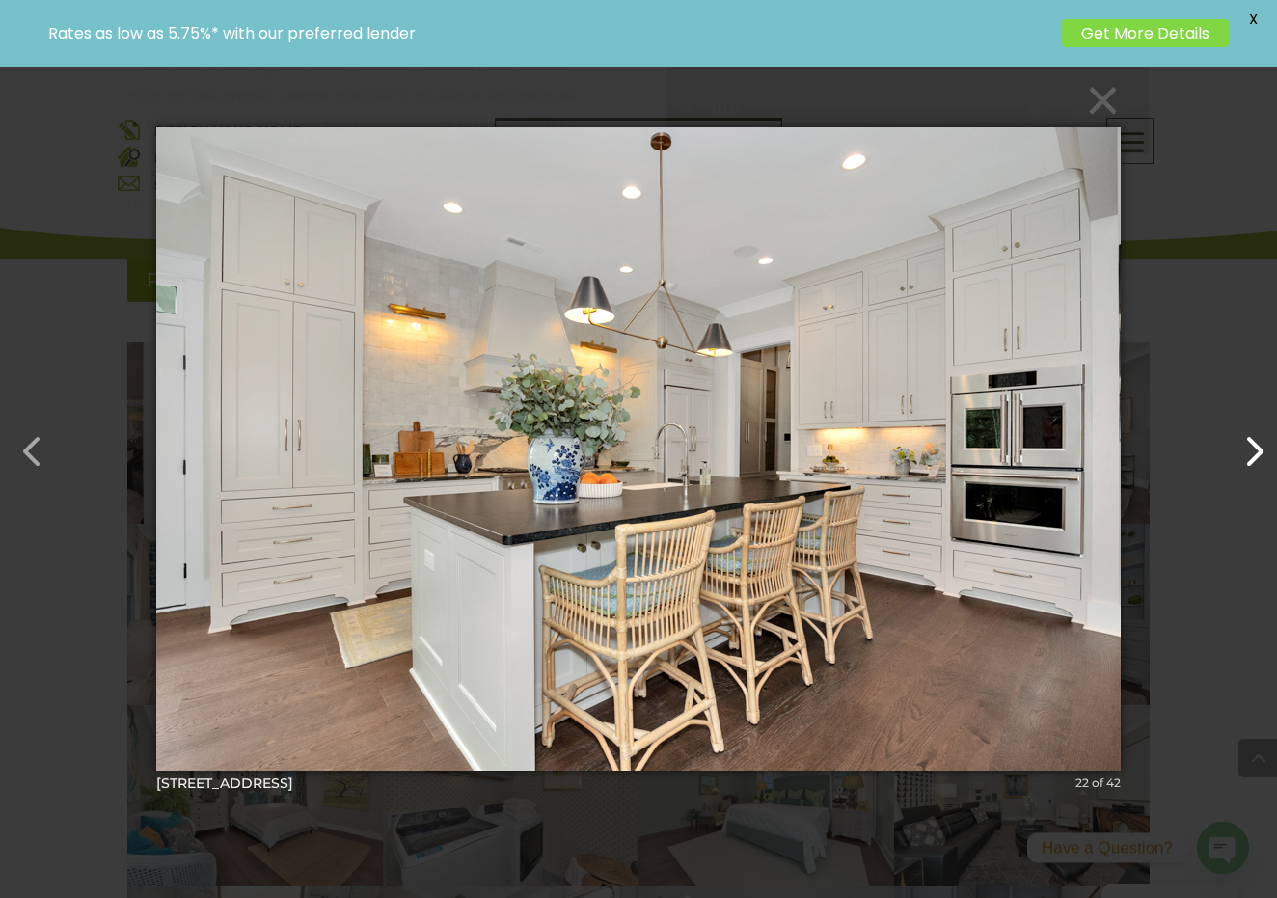
click at [1248, 447] on button "button" at bounding box center [1244, 442] width 46 height 46
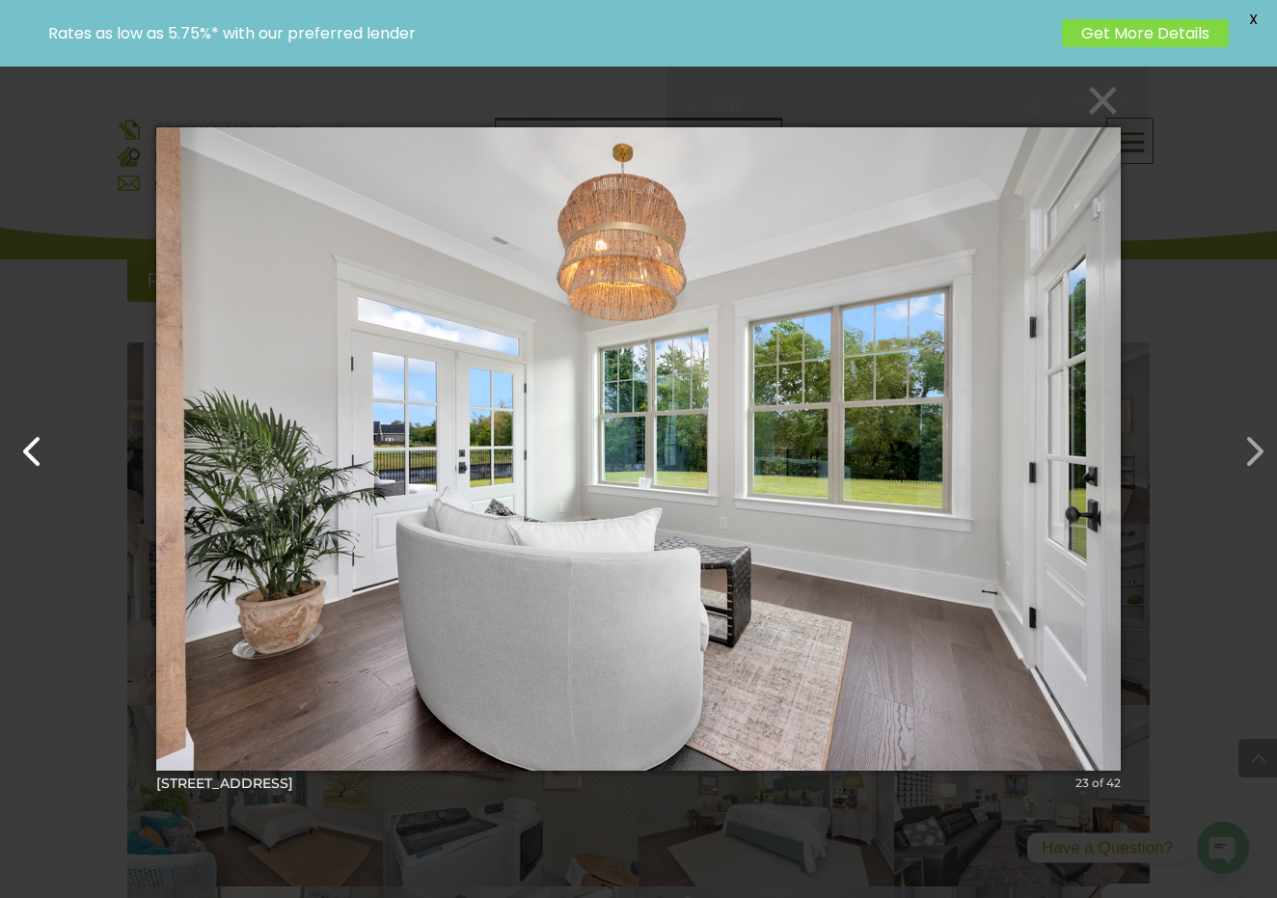
click at [30, 455] on button "button" at bounding box center [23, 442] width 46 height 46
